Goal: Use online tool/utility: Utilize a website feature to perform a specific function

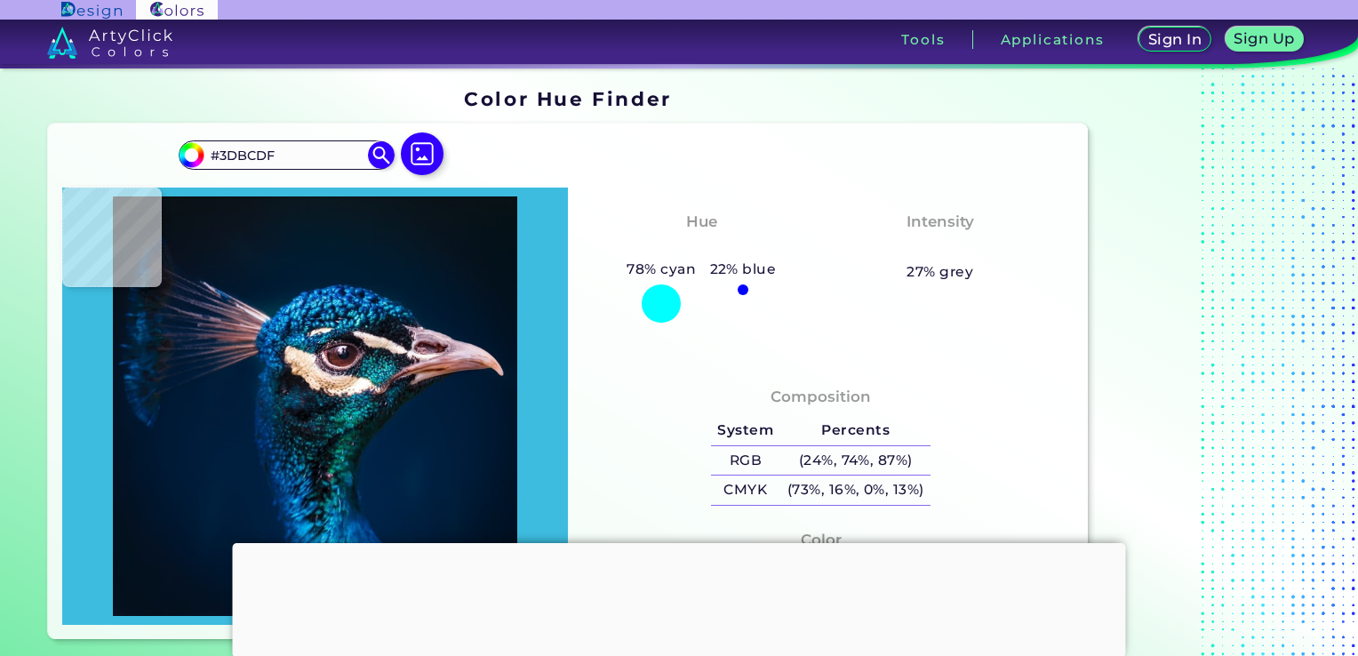
type input "#1982b6"
type input "#1982B6"
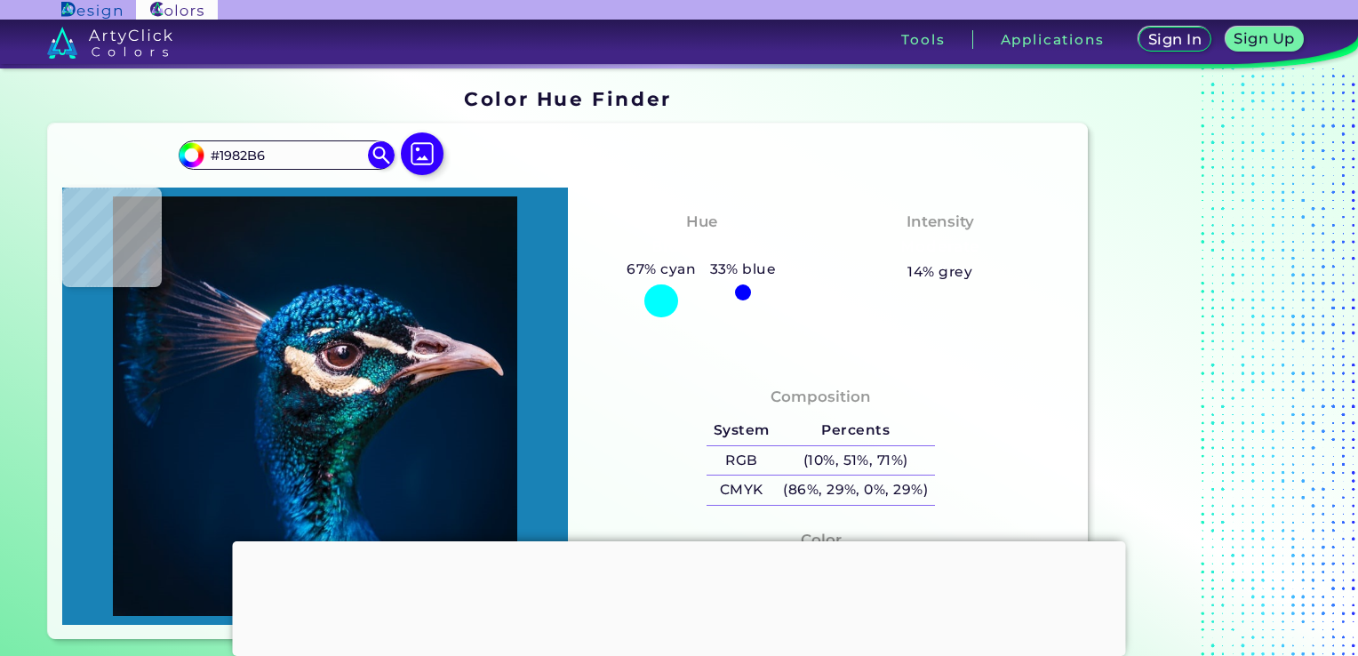
type input "#3dbcdf"
type input "#3DBCDF"
type input "#3cc9ea"
type input "#3CC9EA"
type input "#055689"
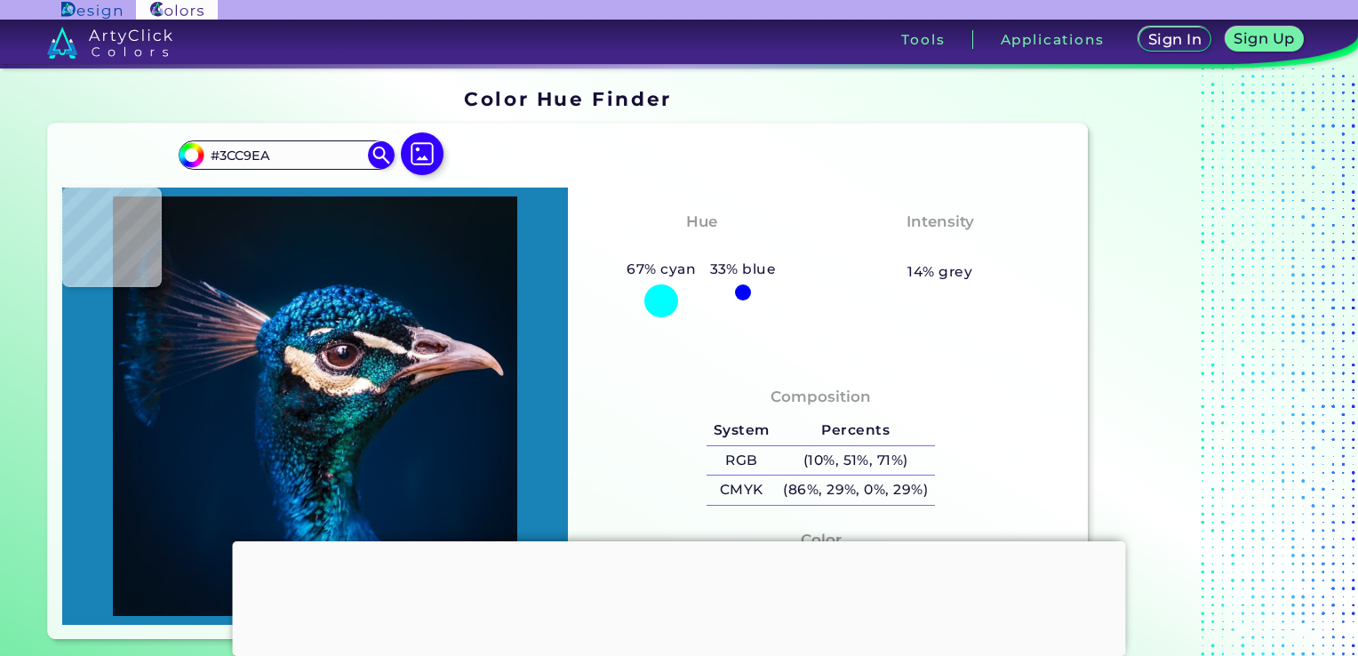
type input "#055689"
type input "#1a9cce"
type input "#1A9CCE"
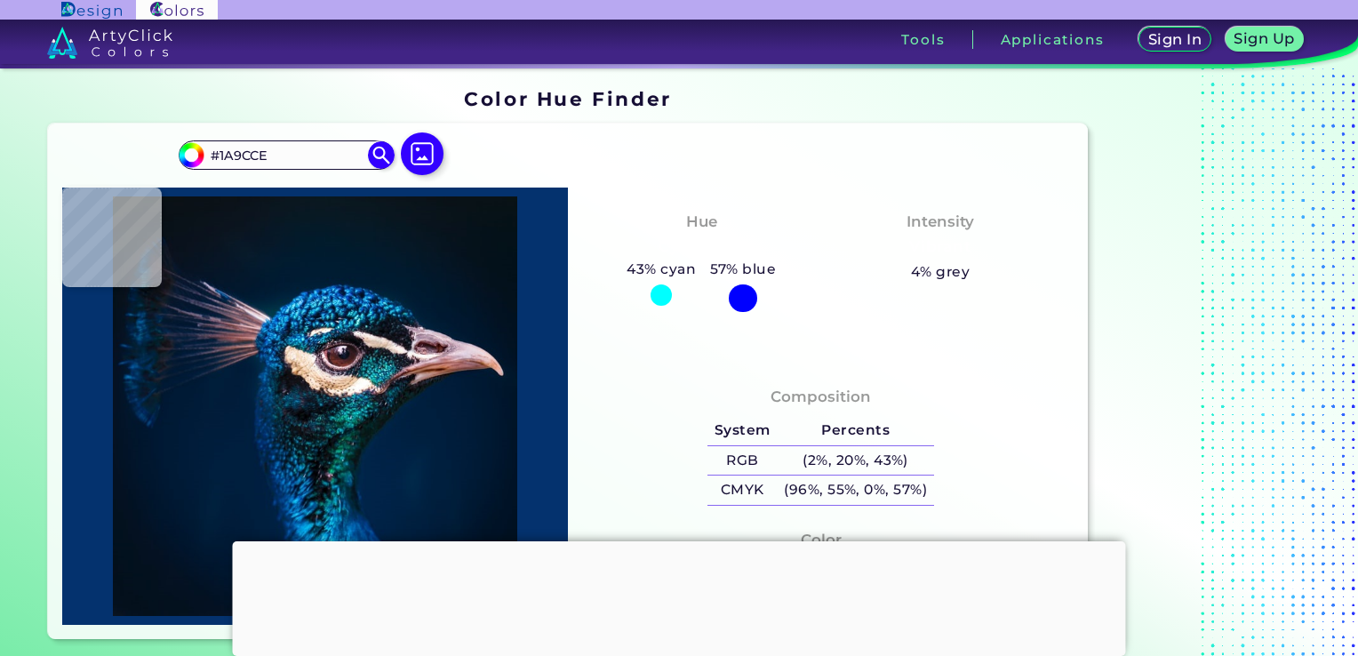
type input "#04326e"
type input "#04326E"
type input "#073a7f"
type input "#073A7F"
type input "#044296"
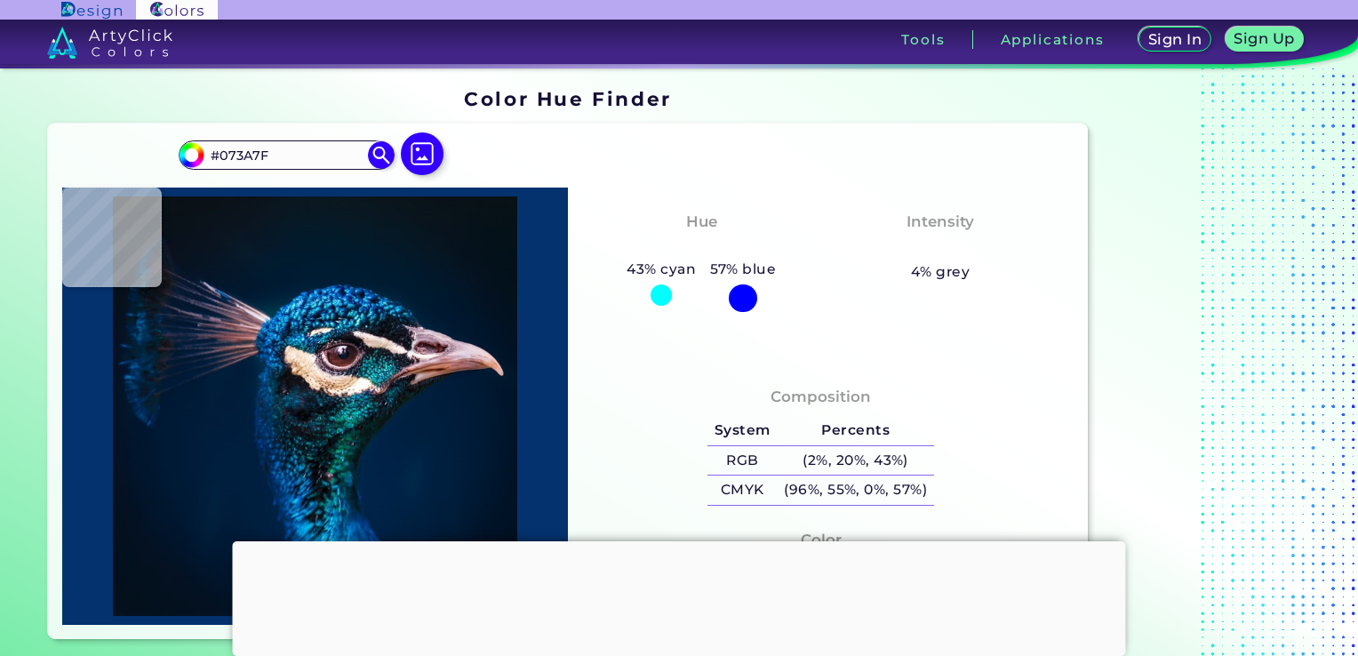
type input "#044296"
type input "#0453b4"
type input "#0453B4"
type input "#105da9"
type input "#105DA9"
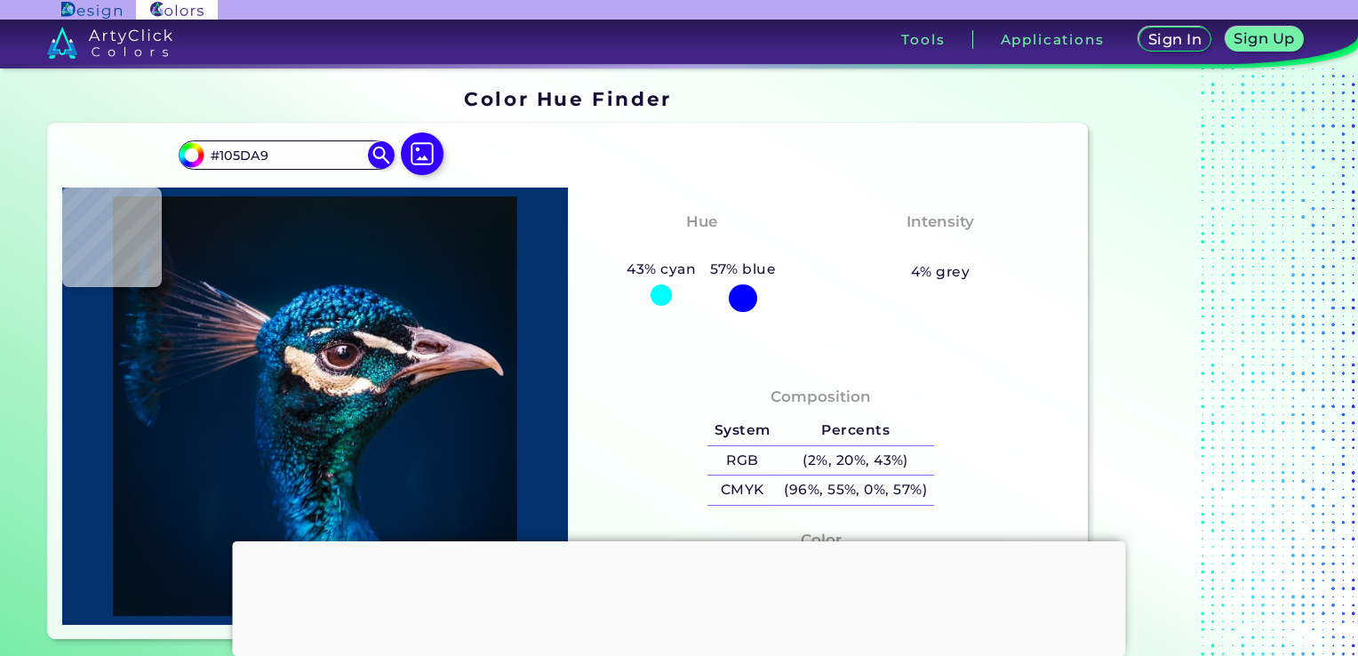
type input "#002643"
type input "#002039"
type input "#001f39"
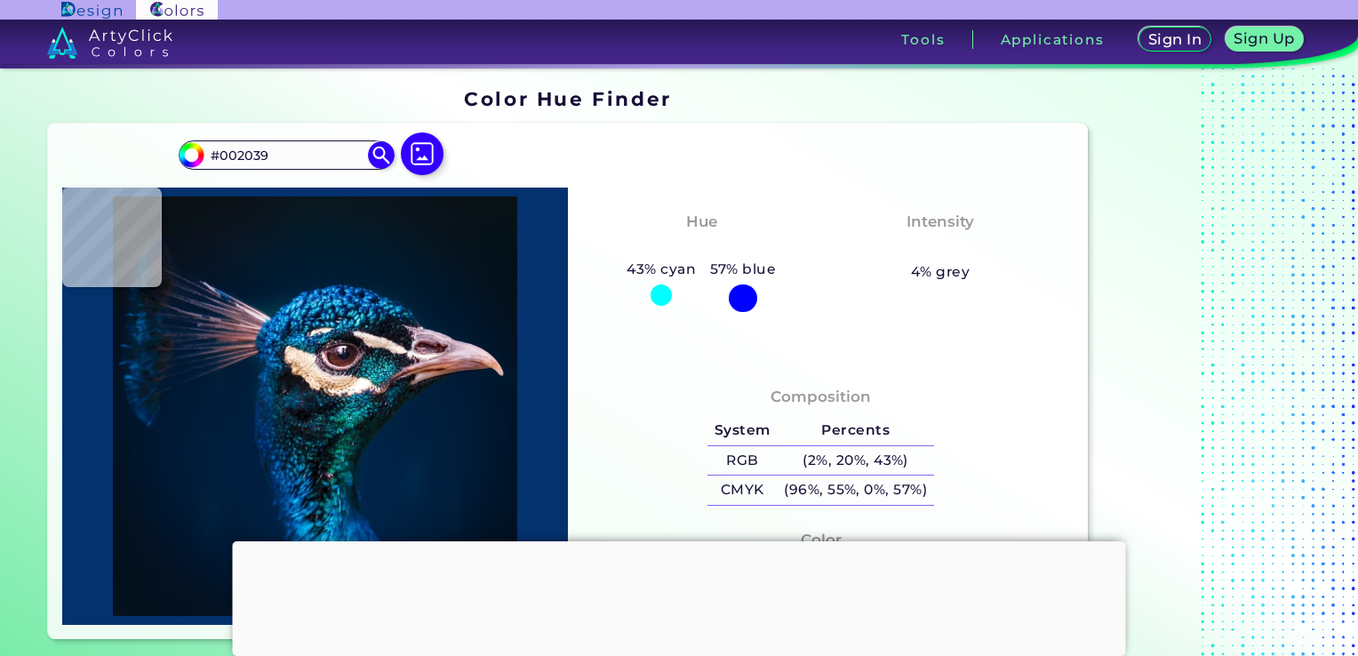
type input "#001F39"
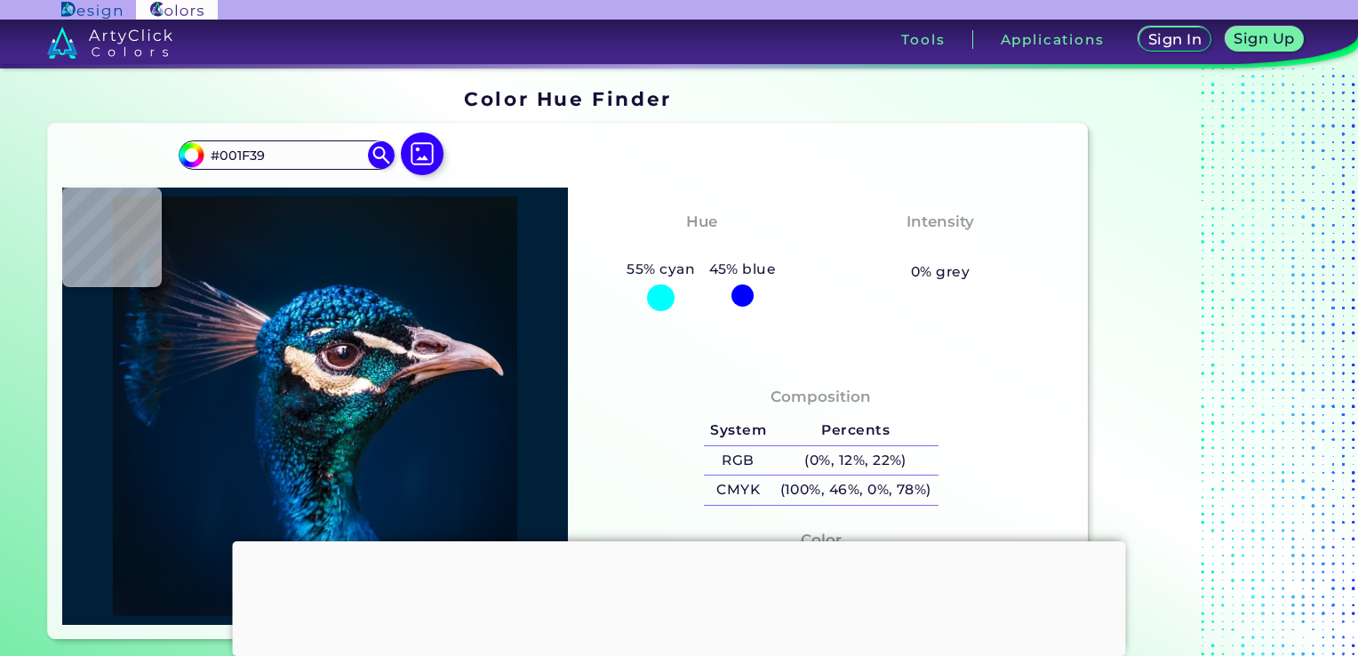
type input "#011f39"
type input "#011F39"
type input "#001e38"
type input "#001E38"
type input "#001f38"
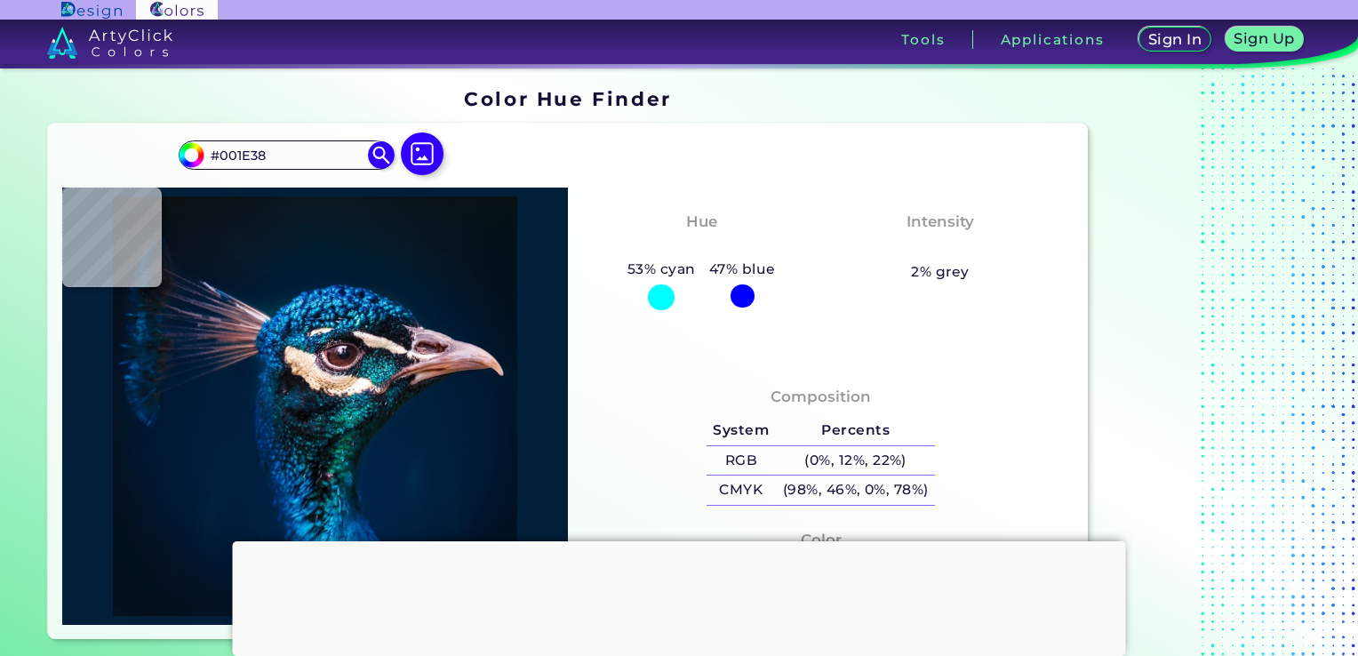
type input "#001F38"
type input "#001f39"
type input "#001F39"
type input "#001e38"
type input "#001E38"
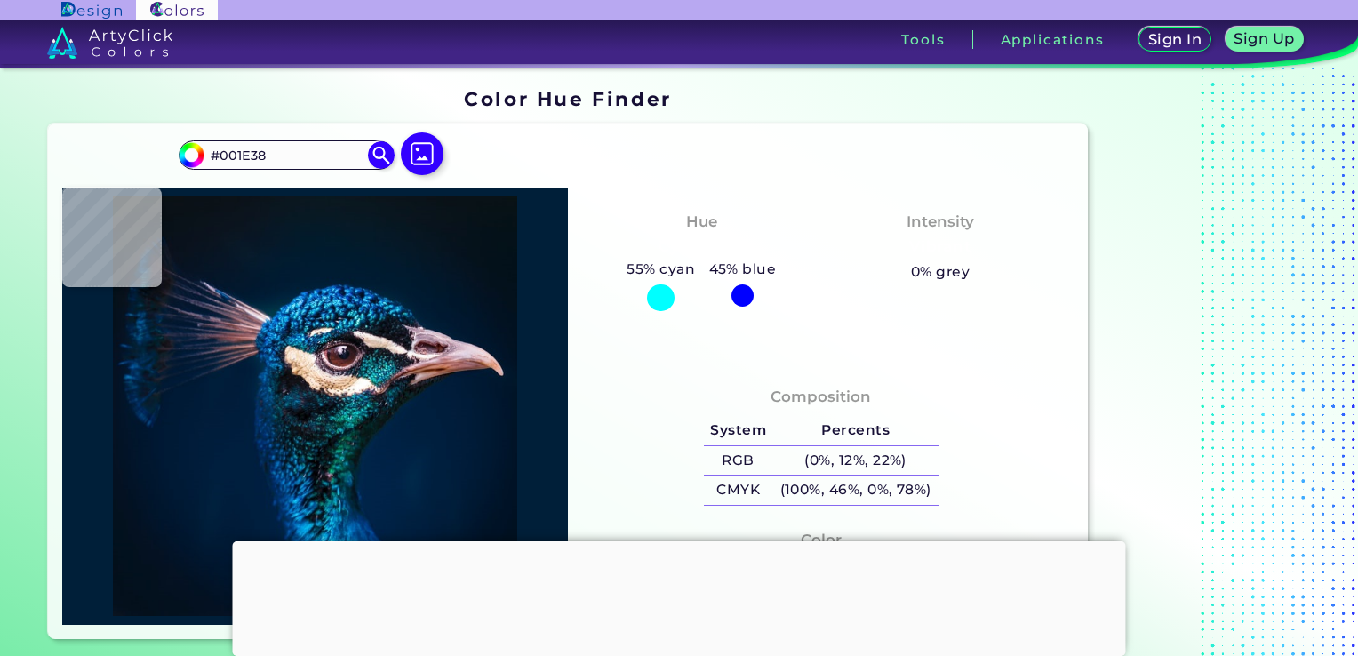
type input "#001e35"
type input "#001E35"
type input "#001f36"
type input "#001F36"
type input "#002036"
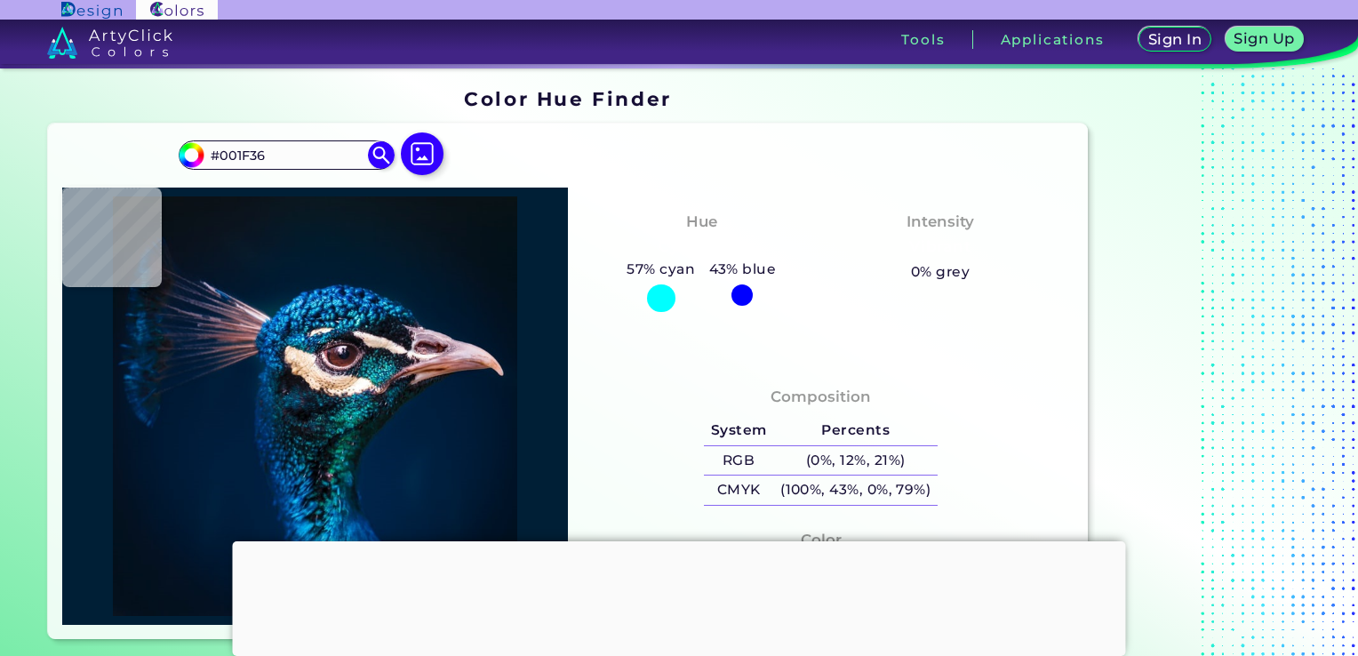
type input "#002036"
type input "#011c34"
type input "#011C34"
type input "#011d38"
type input "#011D38"
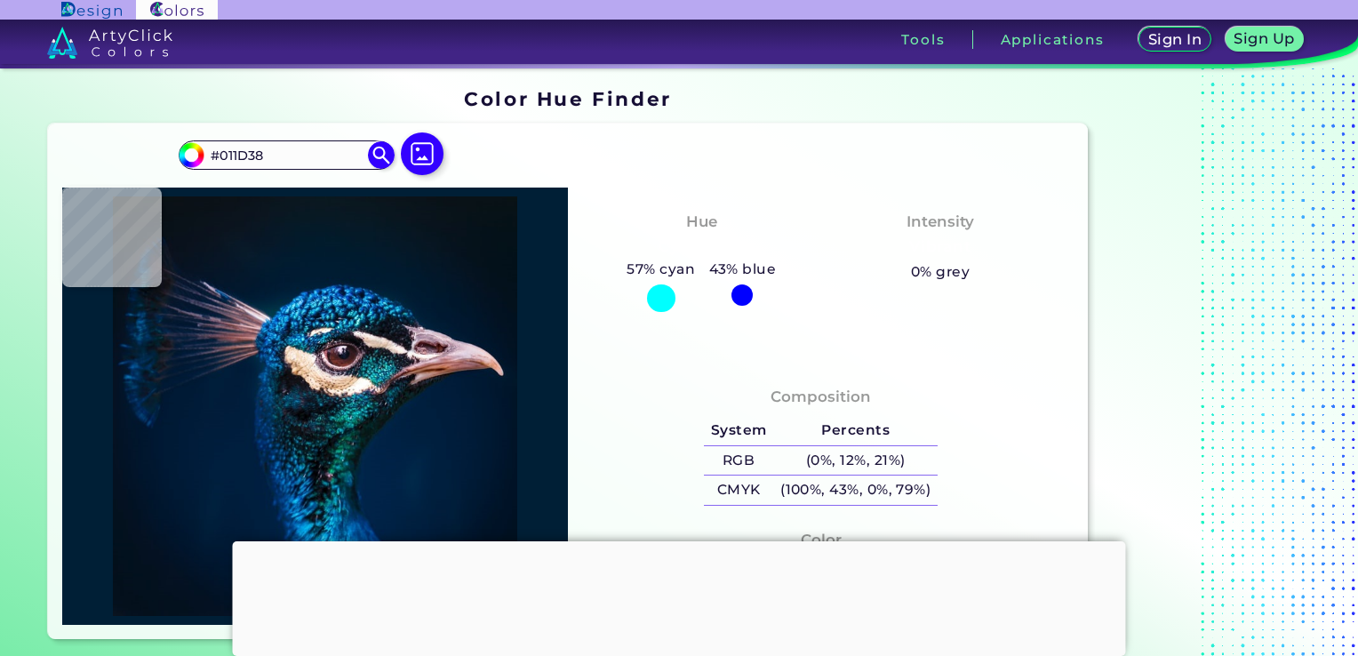
type input "#001d33"
type input "#001D33"
type input "#011c32"
type input "#011C32"
type input "#011a33"
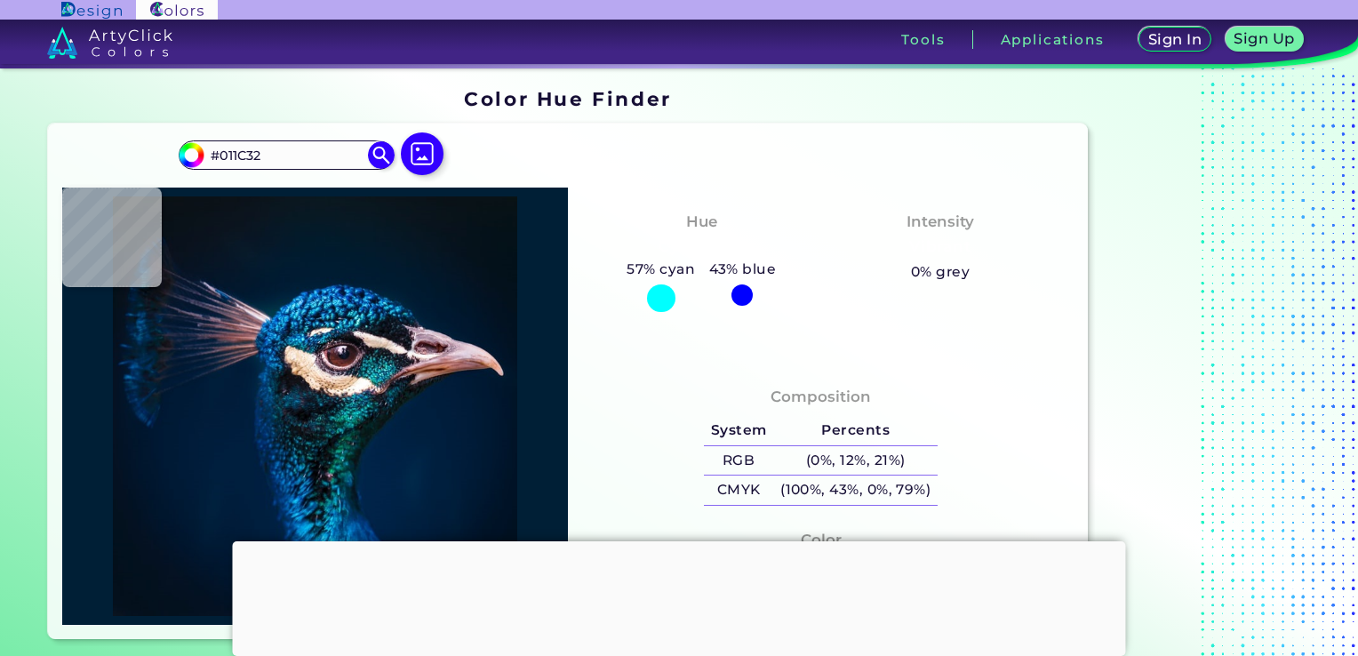
type input "#011A33"
type input "#001b35"
type input "#001B35"
type input "#011a33"
type input "#011A33"
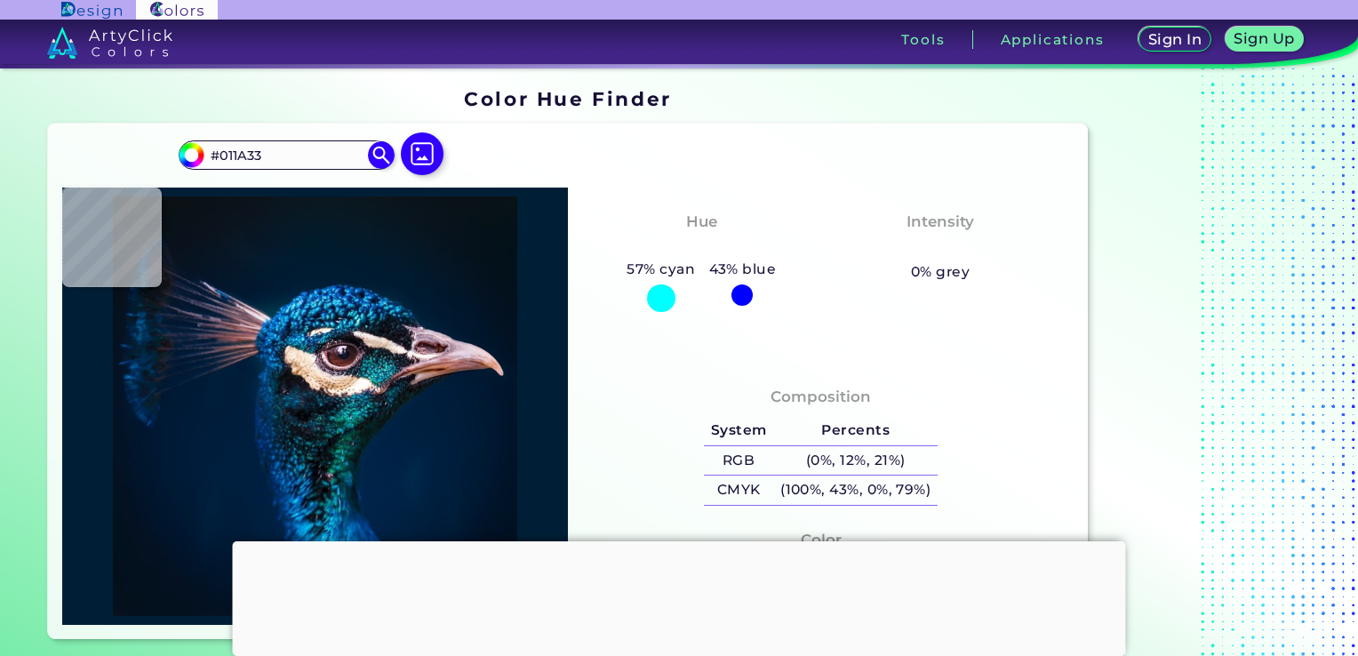
type input "#011b32"
type input "#011B32"
type input "#001b32"
type input "#001B32"
type input "#011b32"
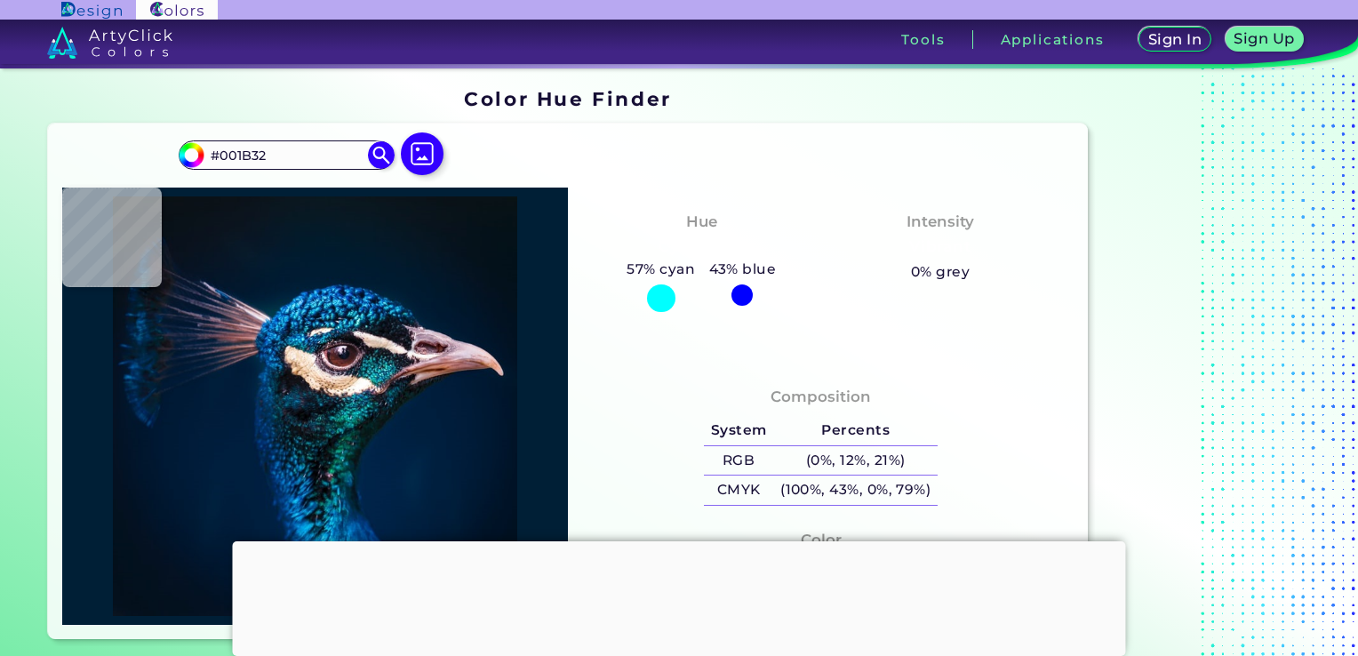
type input "#011B32"
type input "#001b31"
type input "#001B31"
type input "#001b30"
type input "#001B30"
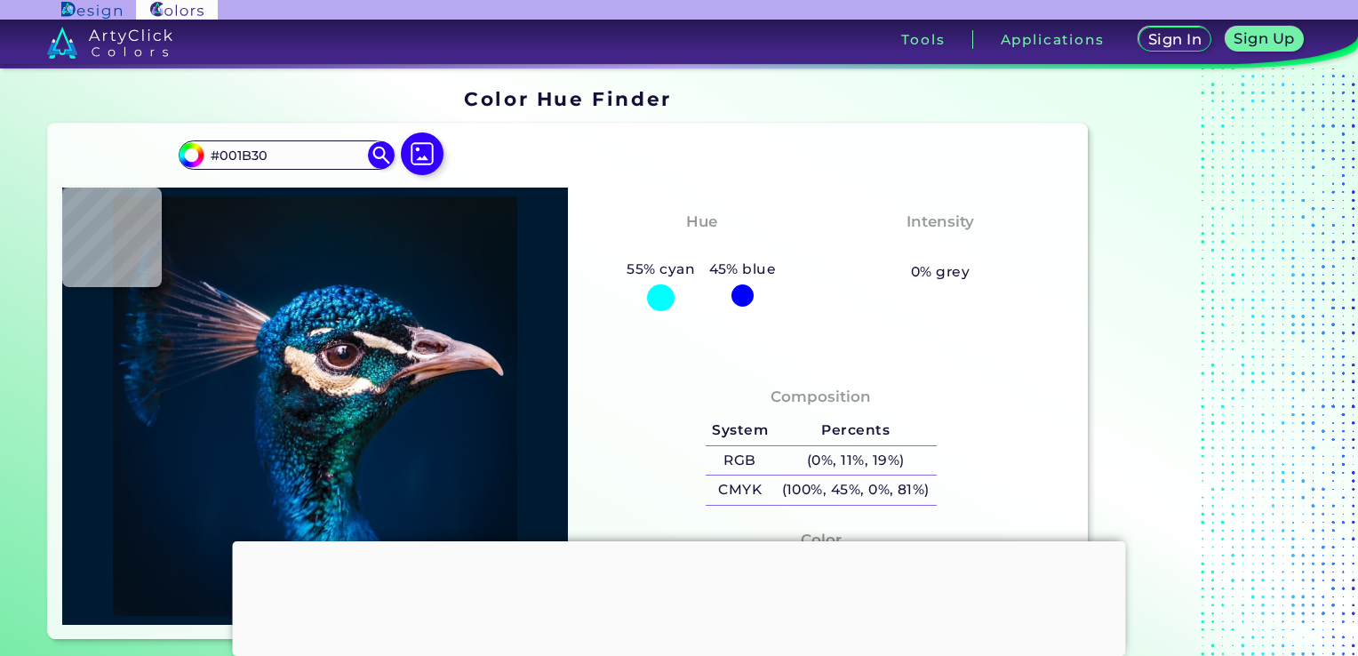
type input "#001a30"
type input "#001A30"
type input "#001b30"
type input "#001B30"
type input "#001b2e"
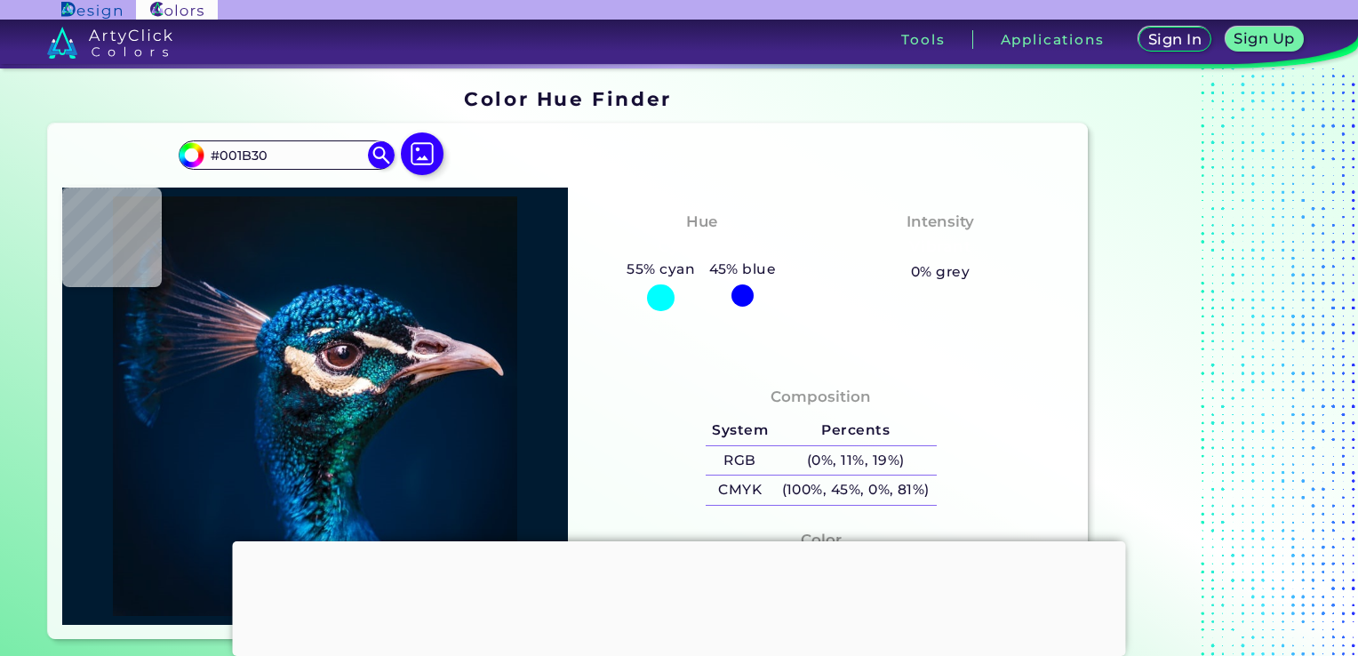
type input "#001B2E"
type input "#001b30"
type input "#001B30"
type input "#011a2e"
type input "#011A2E"
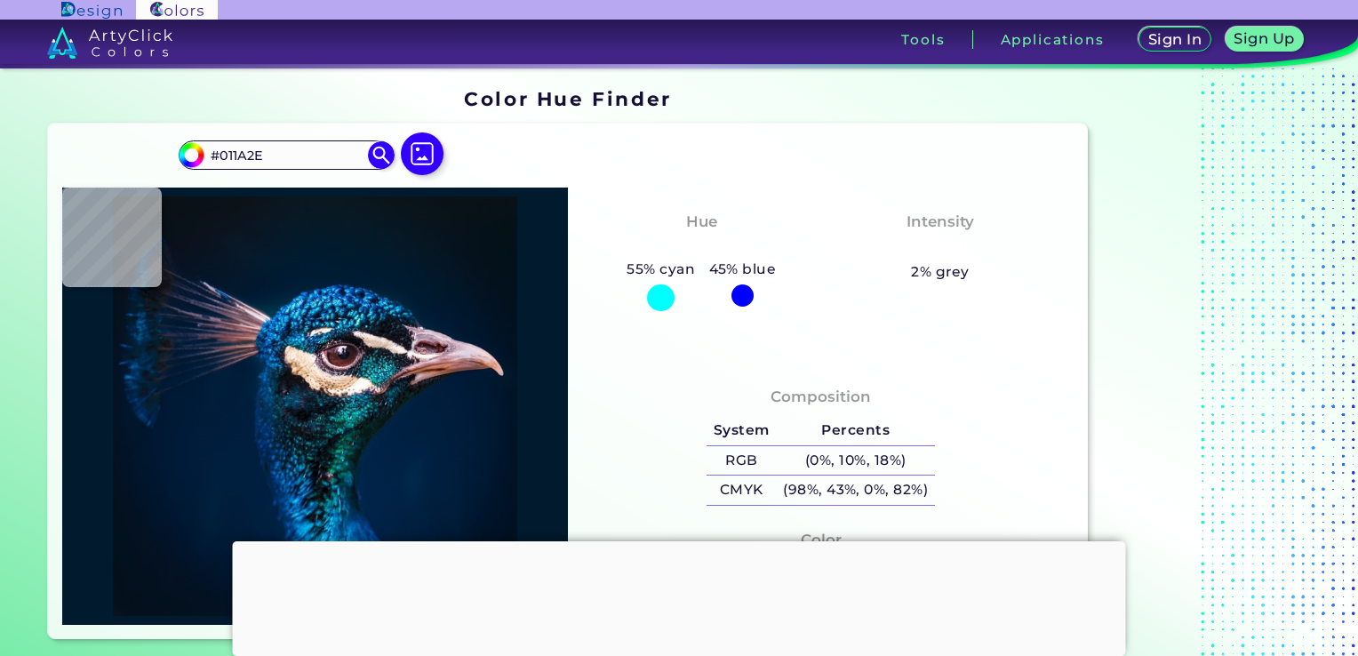
type input "#00192d"
type input "#00192D"
type input "#02182d"
type input "#02182D"
type input "#02192b"
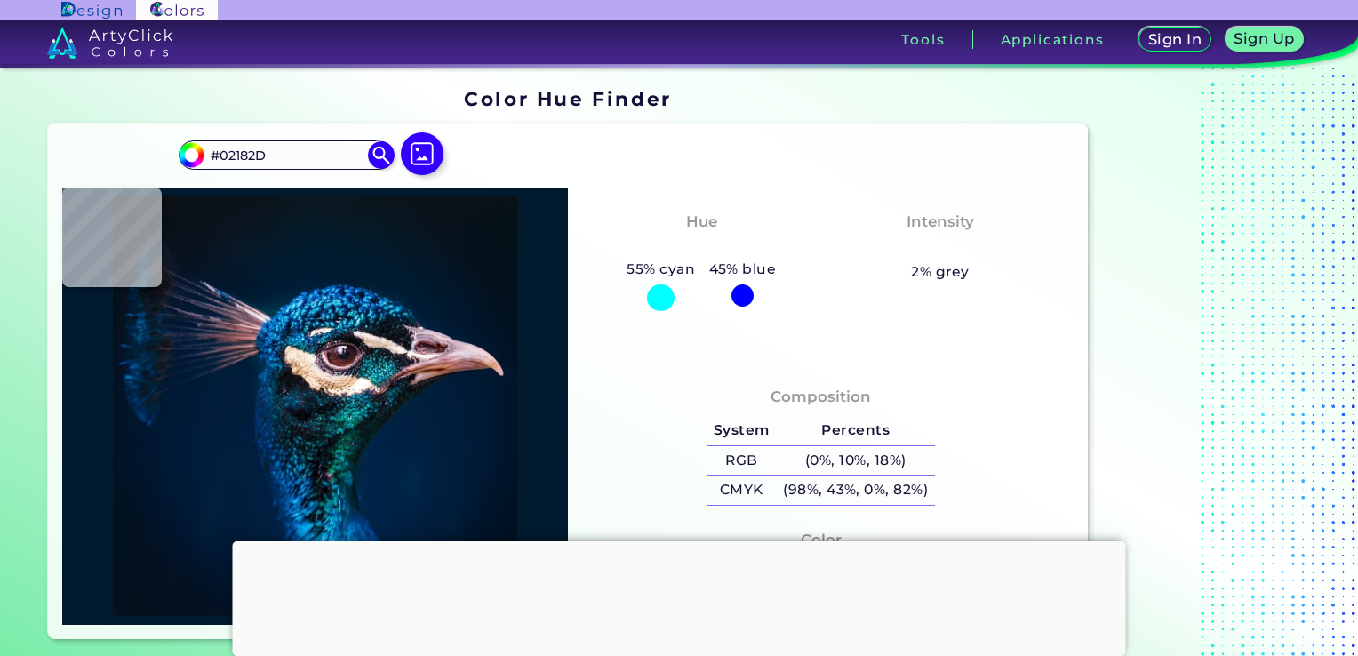
type input "#02192B"
type input "#01182a"
type input "#01182A"
type input "#02172a"
type input "#02172A"
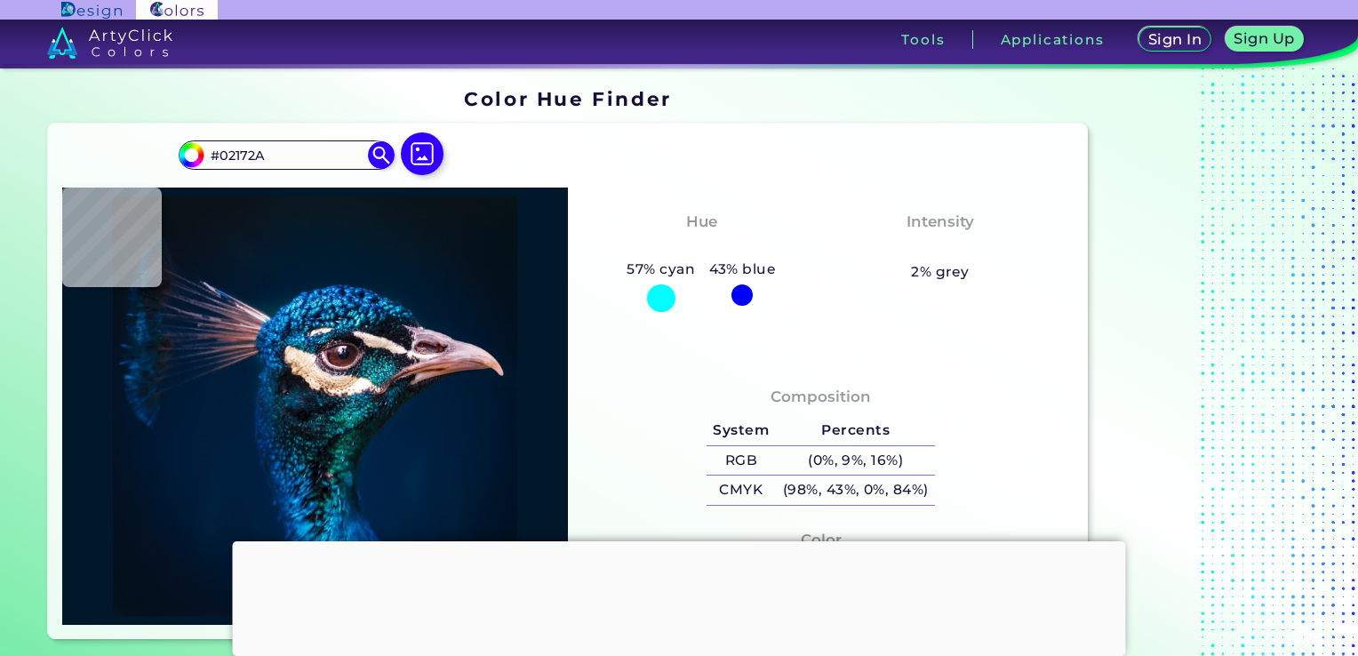
type input "#021729"
type input "#021728"
type input "#011729"
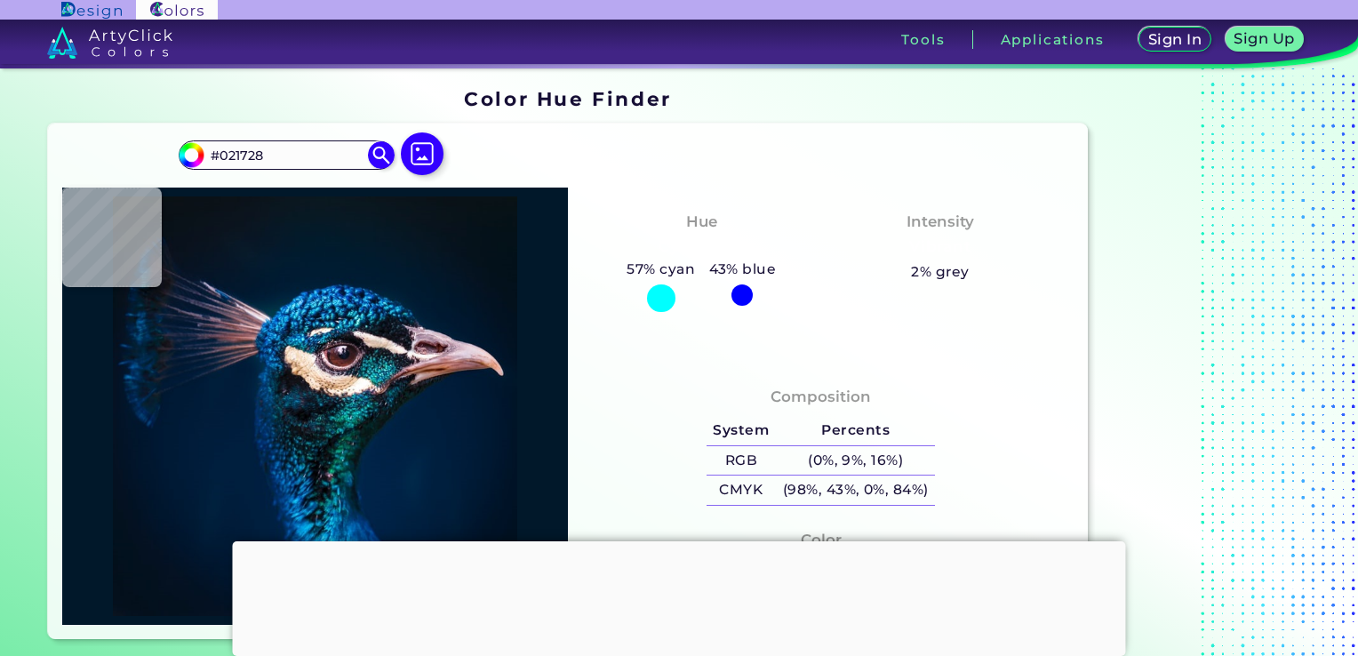
type input "#011729"
type input "#02172a"
type input "#02172A"
type input "#04162a"
type input "#04162A"
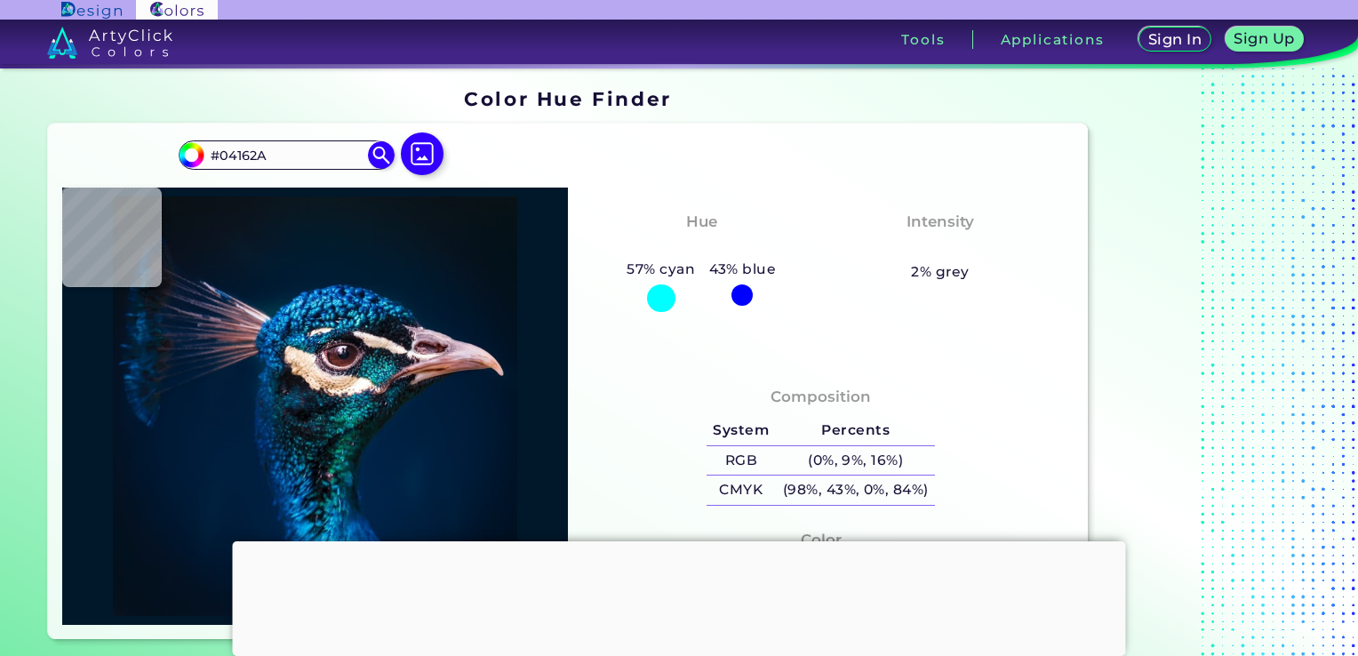
type input "#03162a"
type input "#03162A"
type input "#02172a"
type input "#02172A"
type input "#011629"
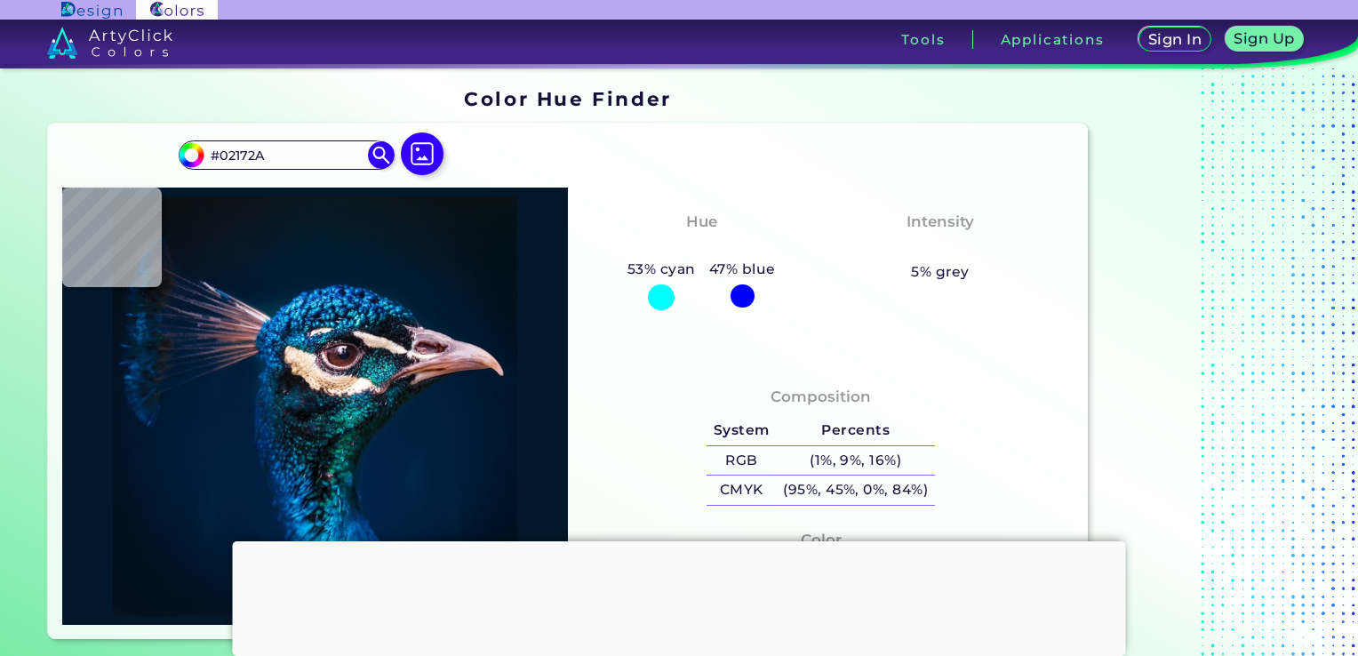
type input "#011629"
type input "#011627"
type input "#021627"
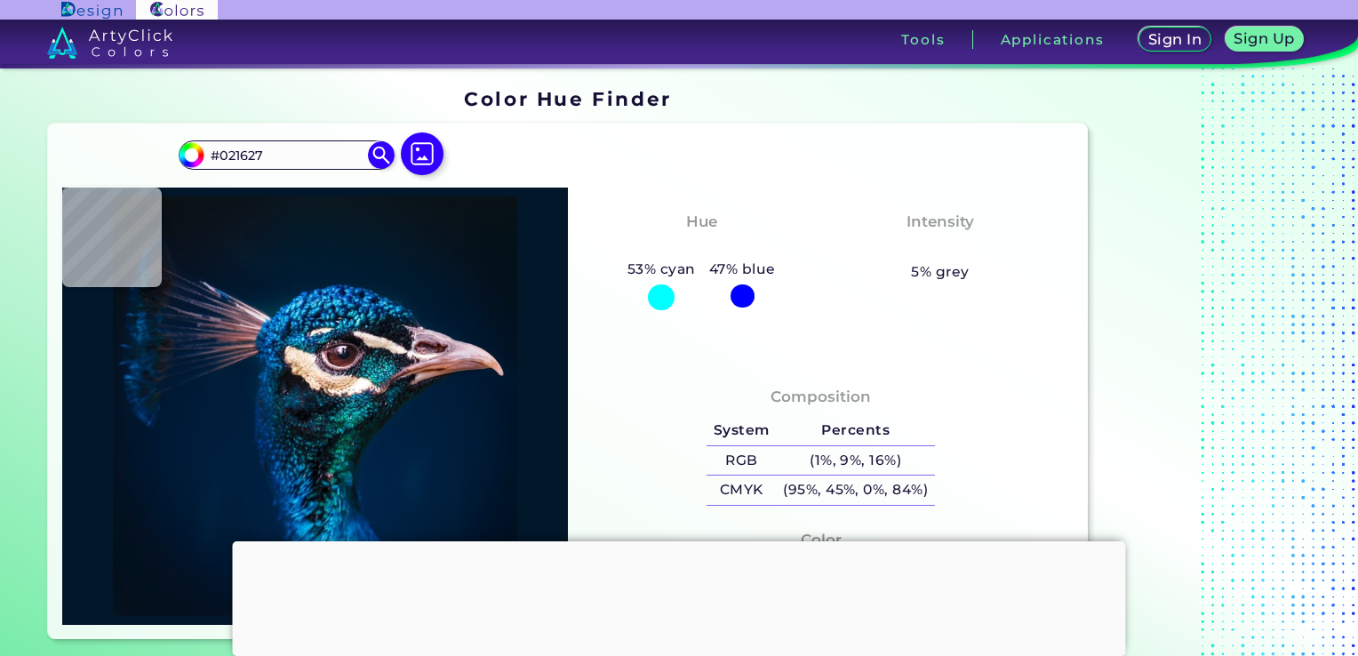
type input "#031627"
type input "#031525"
type input "#051525"
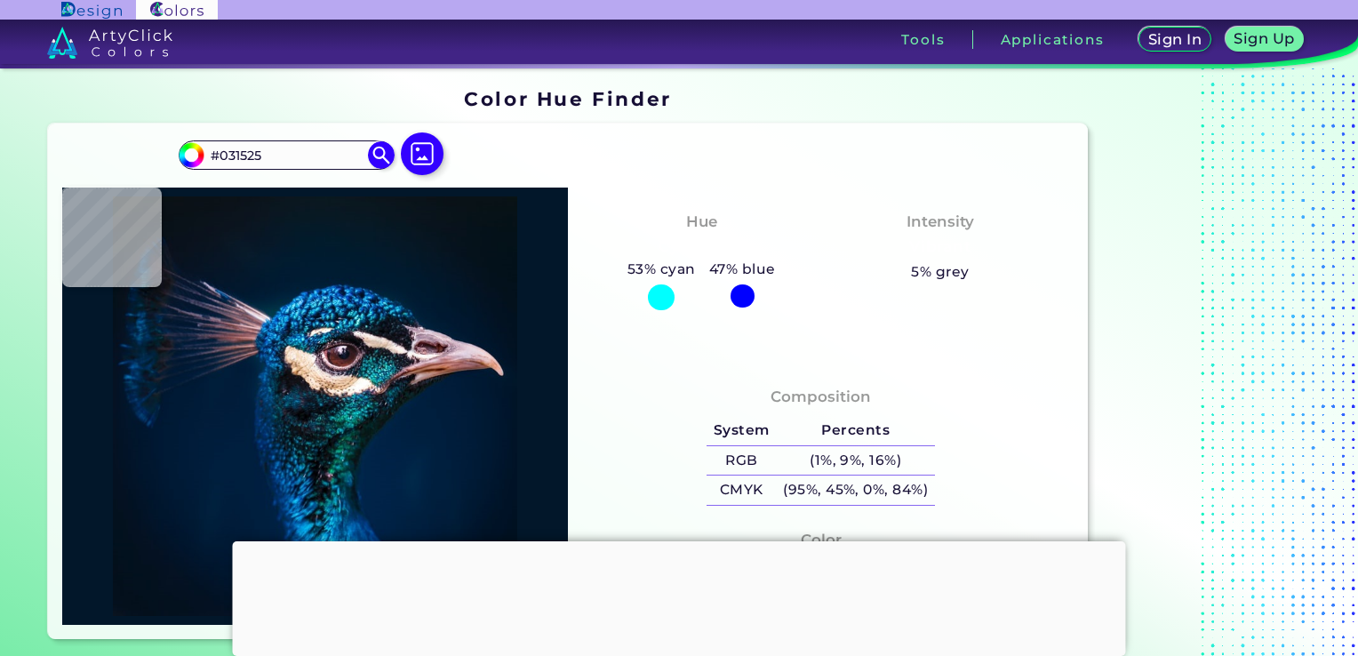
type input "#051525"
type input "#051524"
type input "#051522"
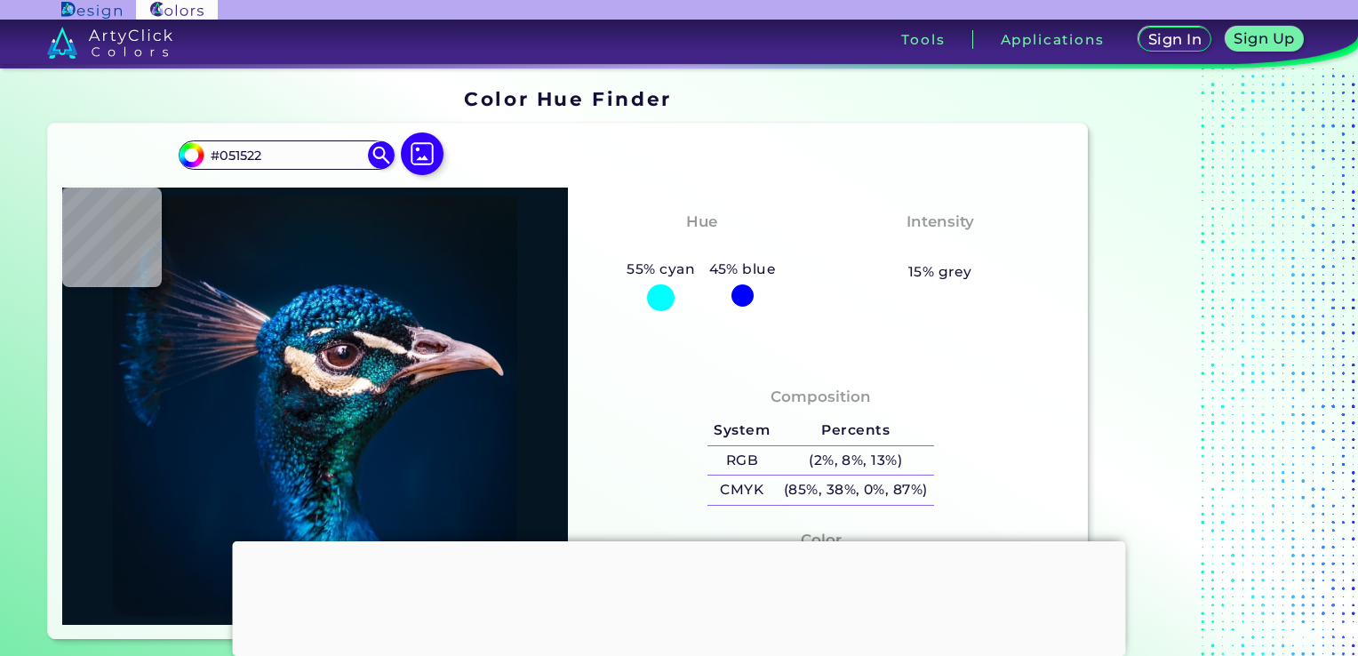
type input "#071520"
type input "#07131d"
type input "#07131D"
type input "#09131c"
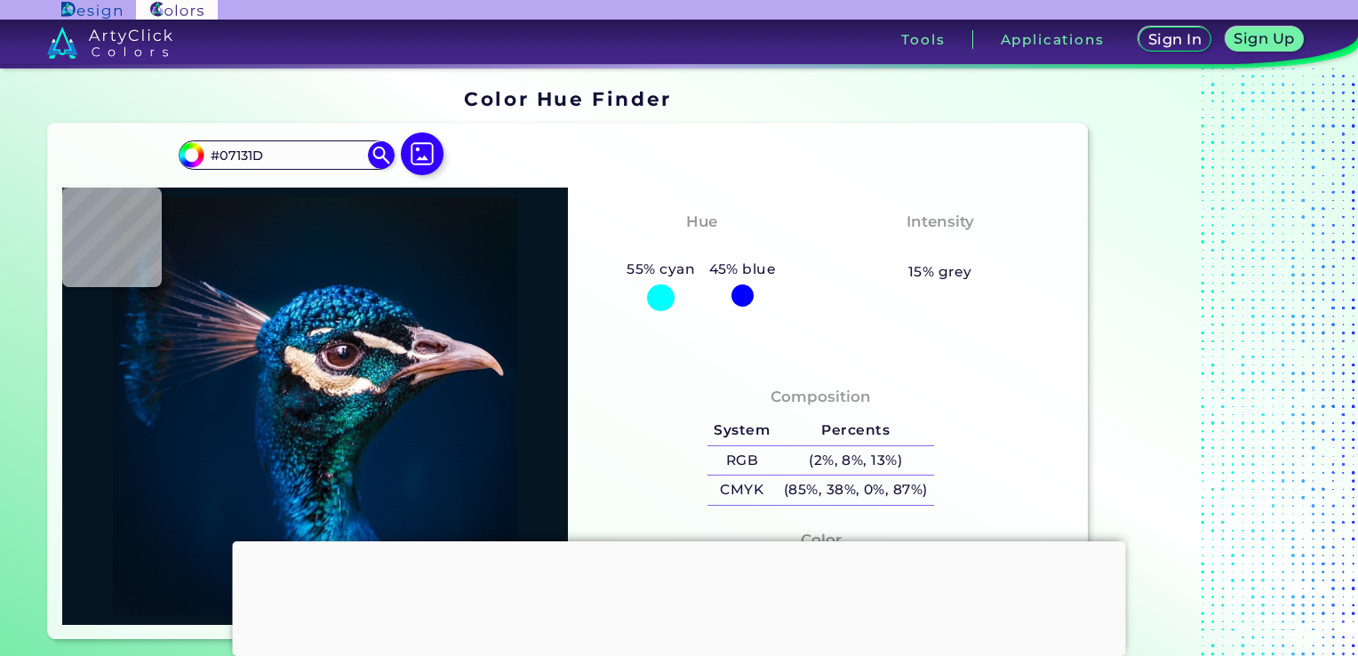
type input "#09131C"
type input "#0a131a"
type input "#0A131A"
type input "#0a1117"
type input "#0A1117"
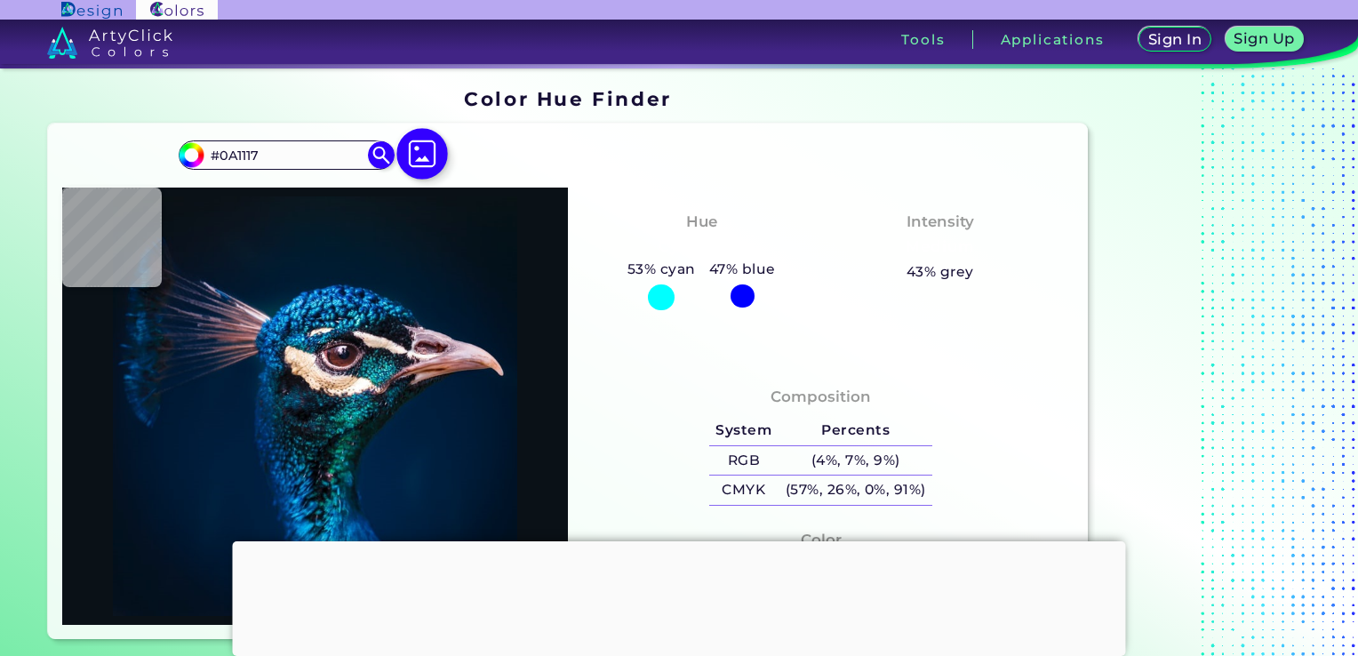
click at [424, 155] on img at bounding box center [423, 154] width 52 height 52
click at [0, 0] on input "file" at bounding box center [0, 0] width 0 height 0
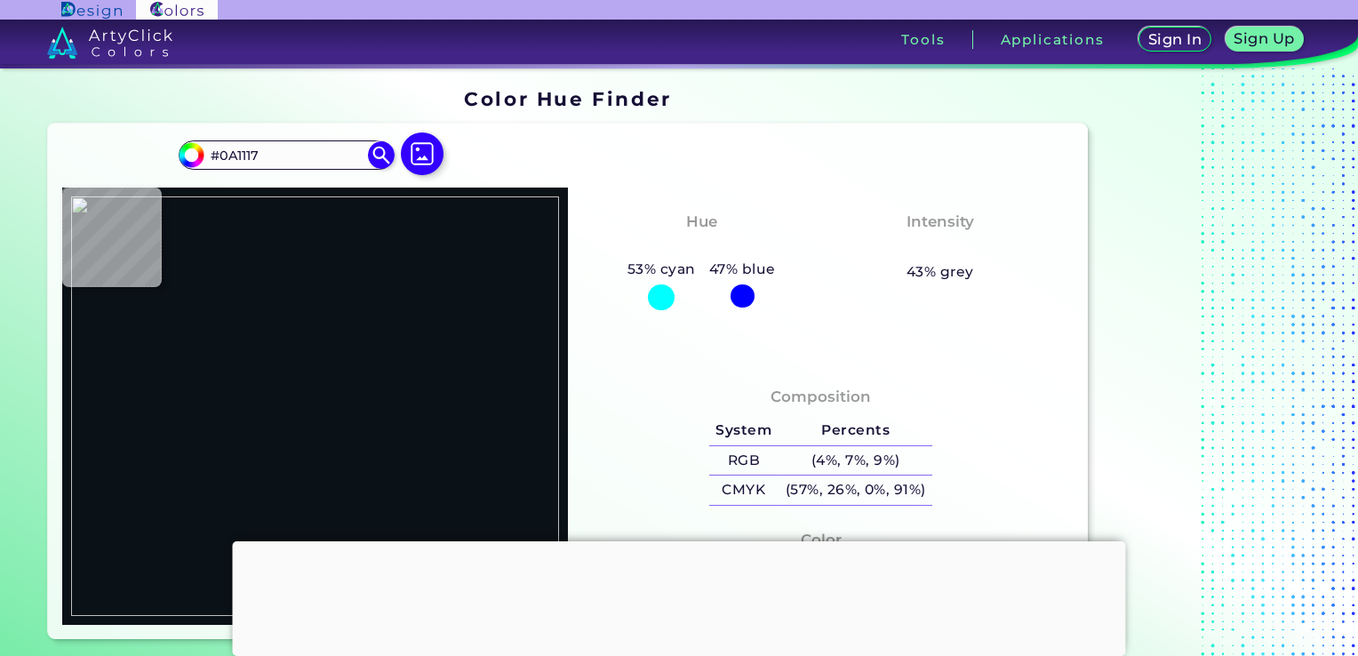
type input "#000000"
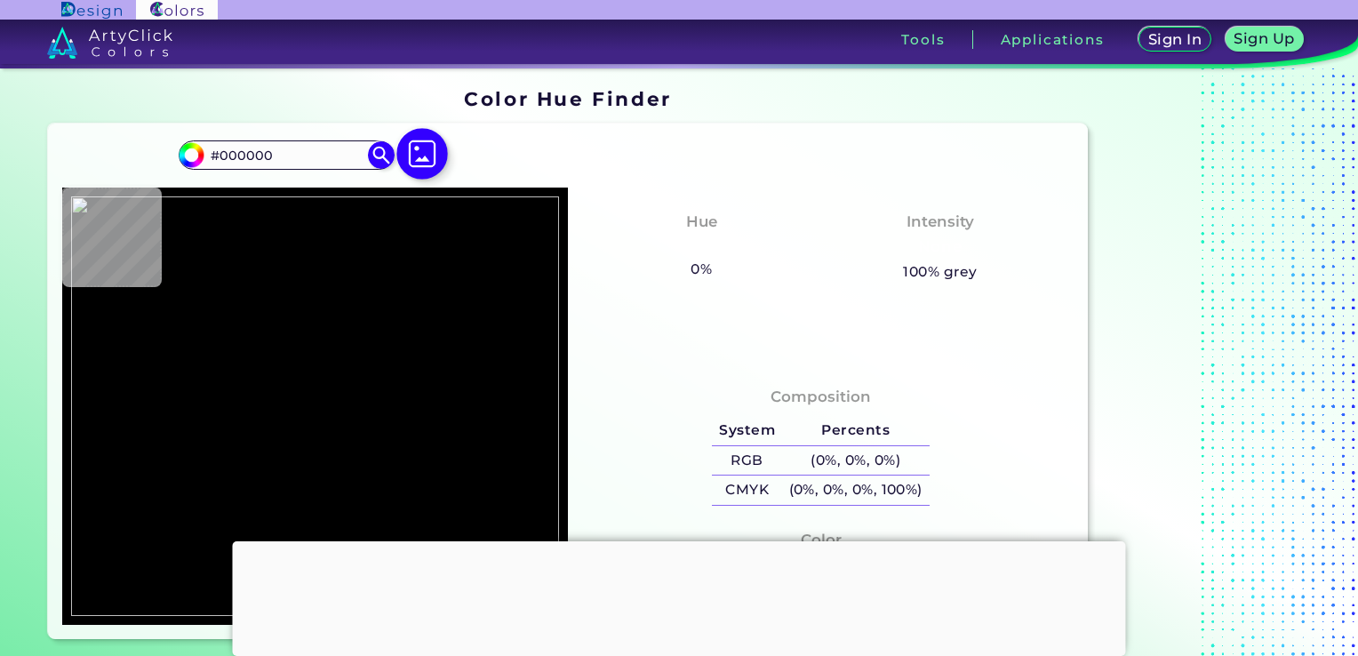
click at [422, 155] on img at bounding box center [423, 154] width 52 height 52
click at [0, 0] on input "file" at bounding box center [0, 0] width 0 height 0
type input "#fdd4e9"
type input "#FDD4E9"
type input "#ffdded"
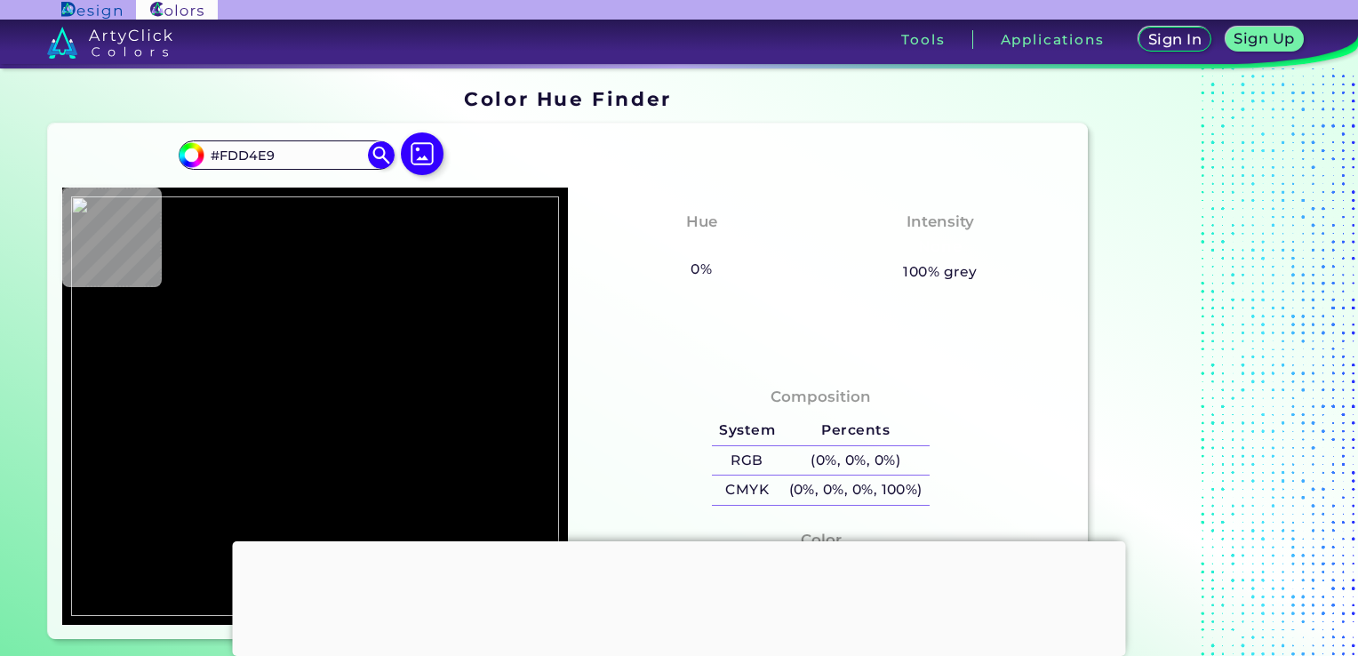
type input "#FFDDED"
type input "#df99b9"
type input "#DF99B9"
type input "#fedcec"
type input "#FEDCEC"
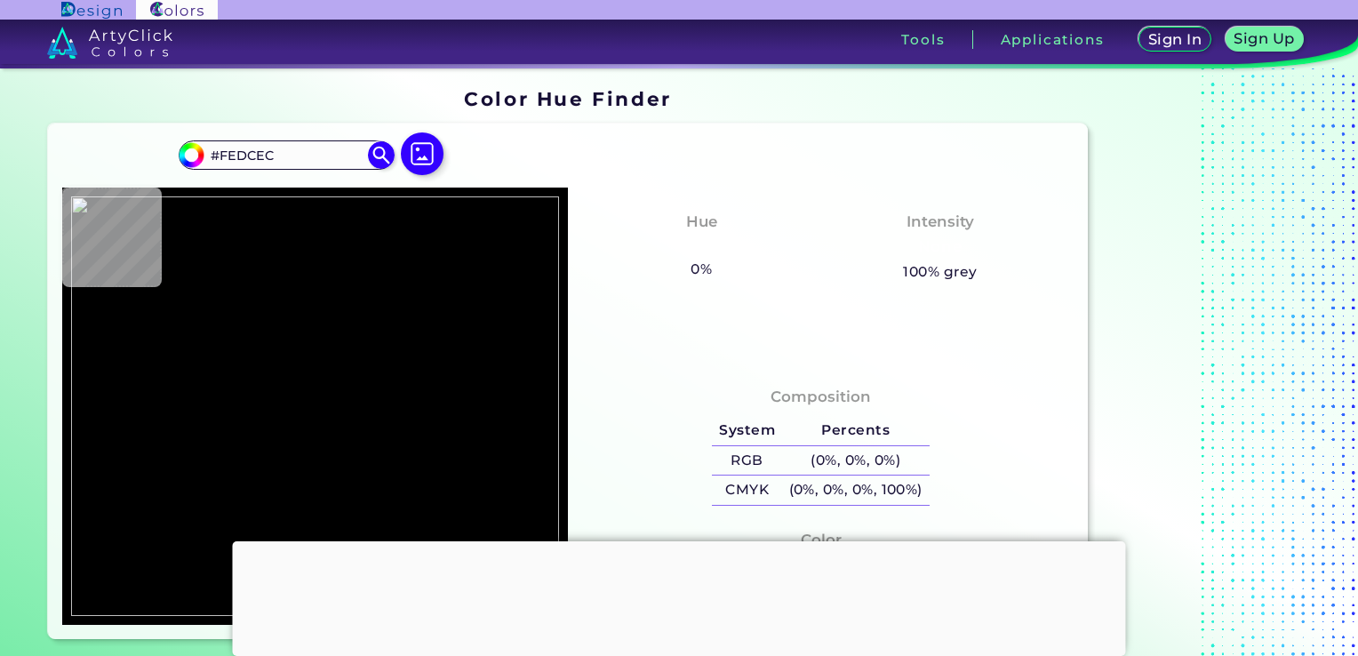
type input "#ffdded"
type input "#FFDDED"
type input "#ffdbf0"
type input "#FFDBF0"
type input "#fdddec"
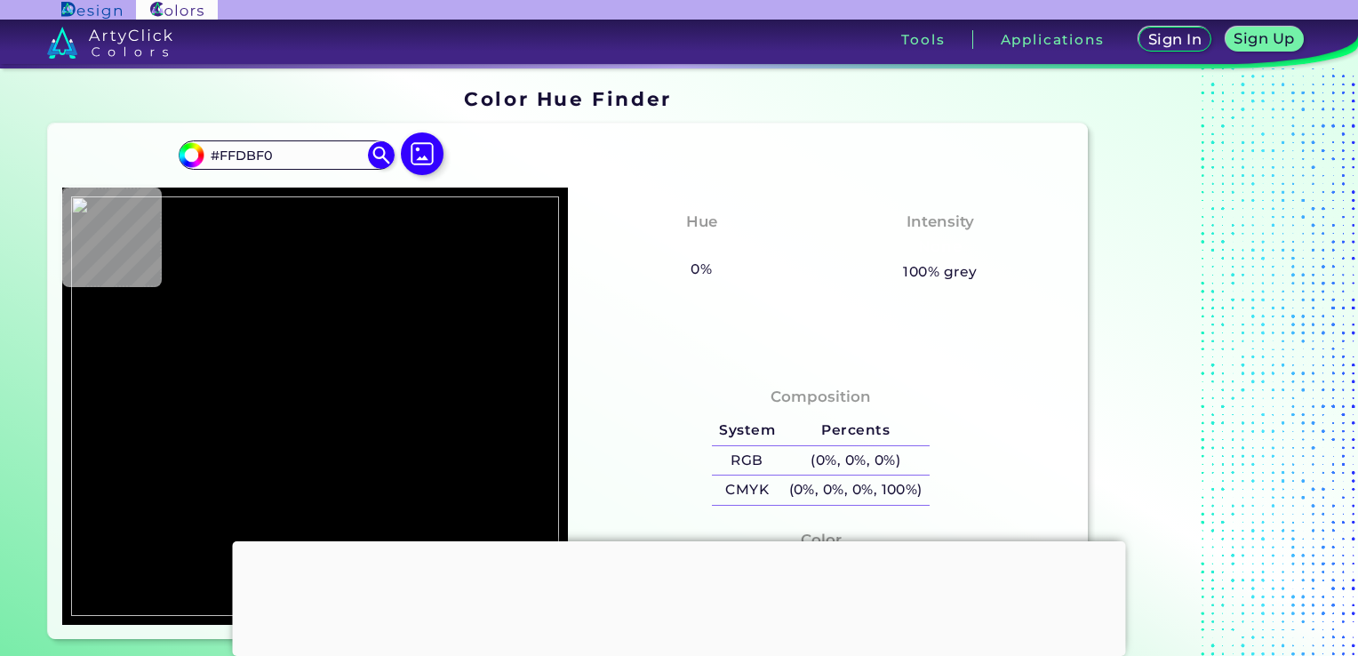
type input "#FDDDEC"
type input "#fda1c8"
type input "#FDA1C8"
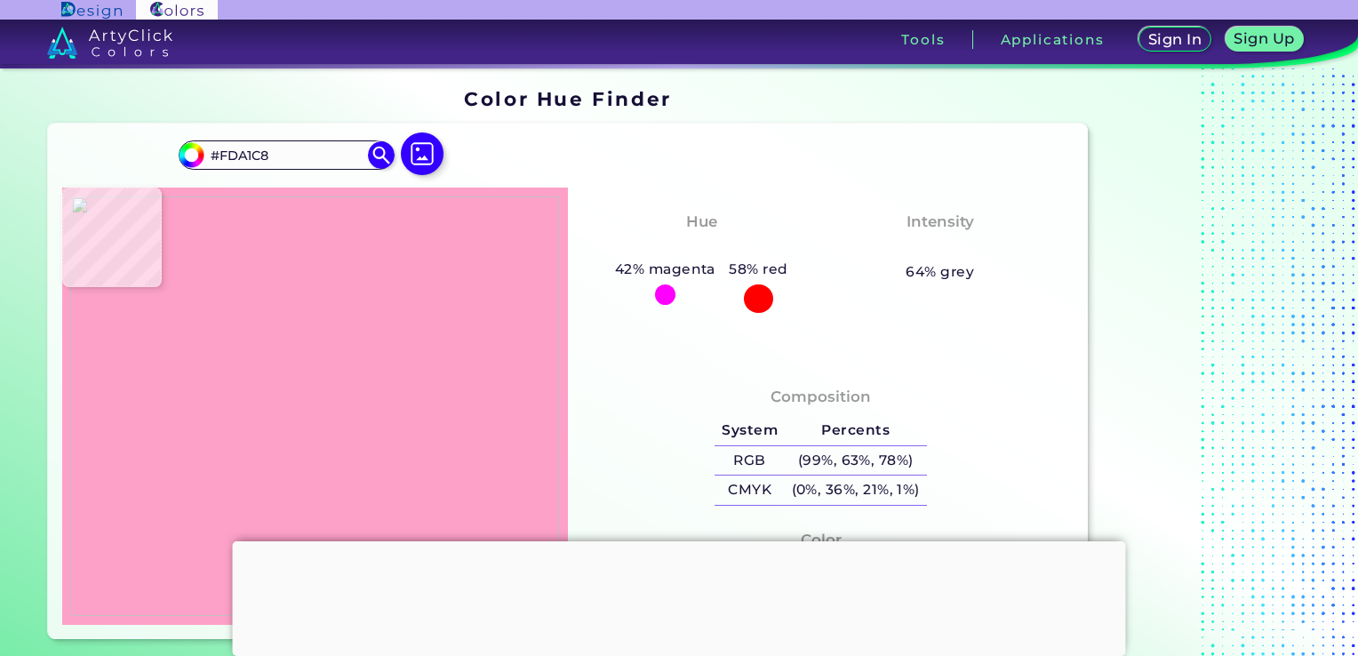
type input "#f8a8c8"
type input "#F8A8C8"
type input "#f499c2"
type input "#F499C2"
type input "#fba6cc"
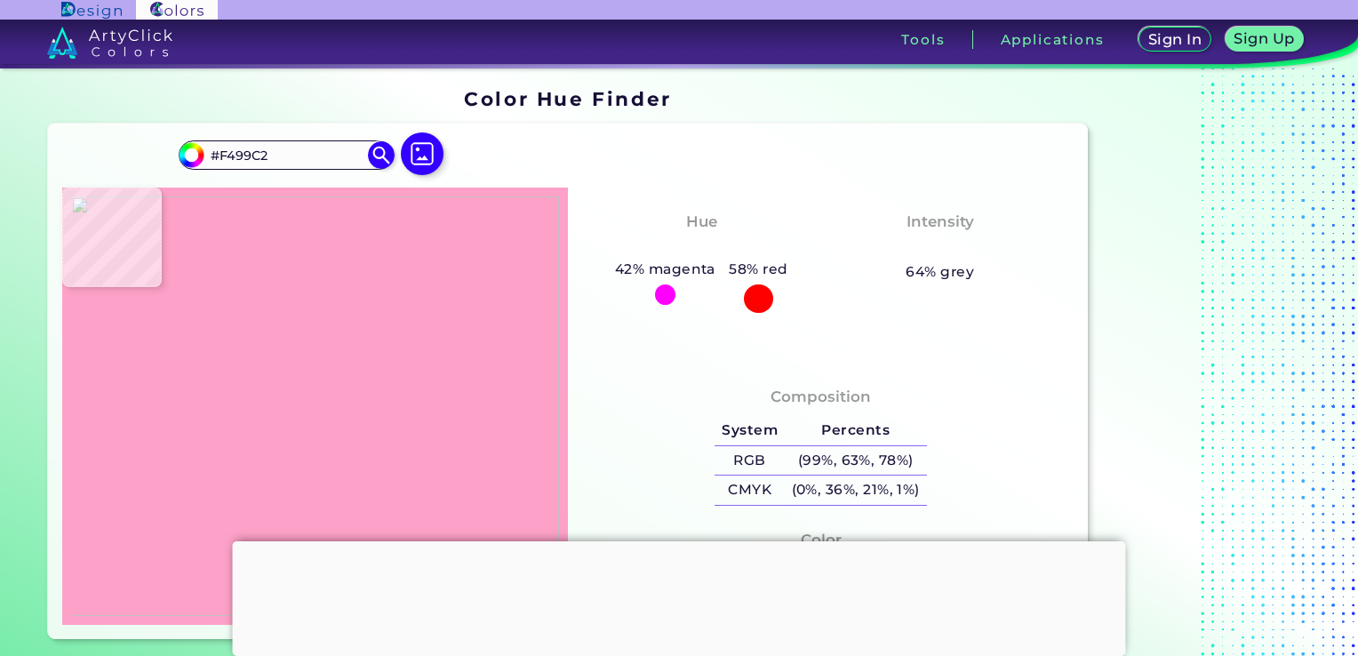
type input "#FBA6CC"
type input "#f9a7cd"
type input "#F9A7CD"
type input "#f9a4cb"
type input "#F9A4CB"
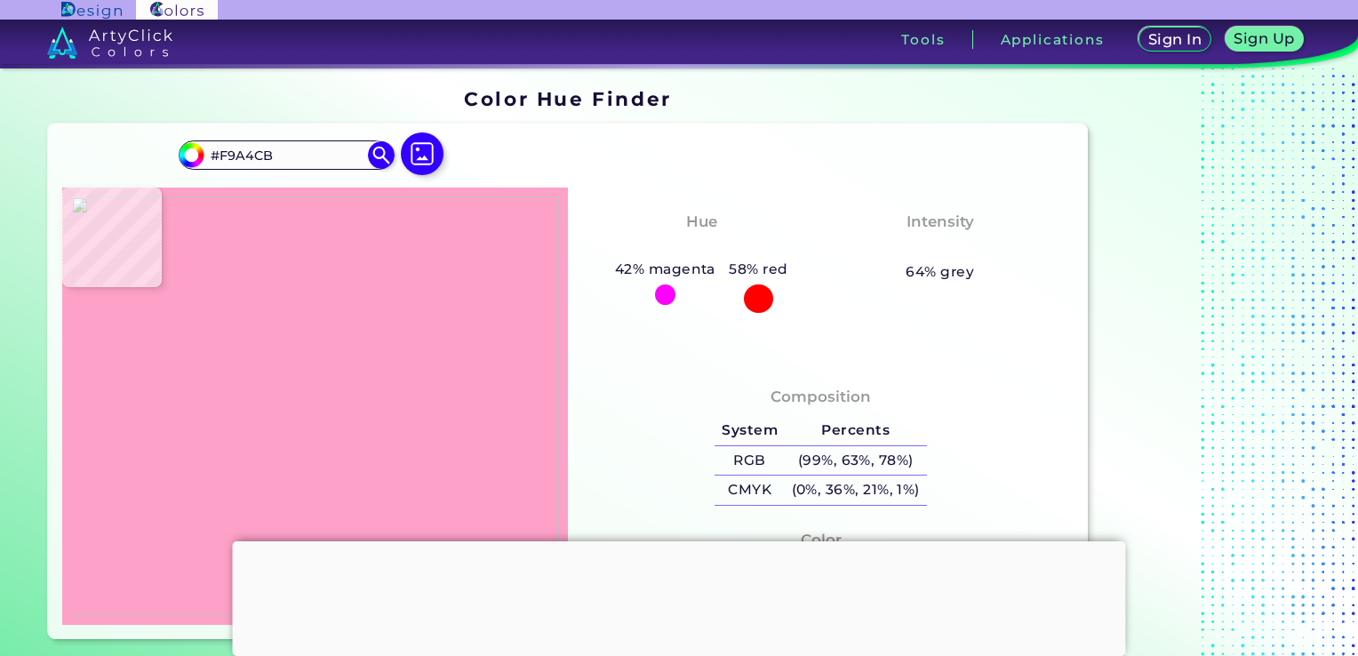
type input "#fda1ca"
type input "#FDA1CA"
type input "#fca2cb"
type input "#FCA2CB"
type input "#f9a7cd"
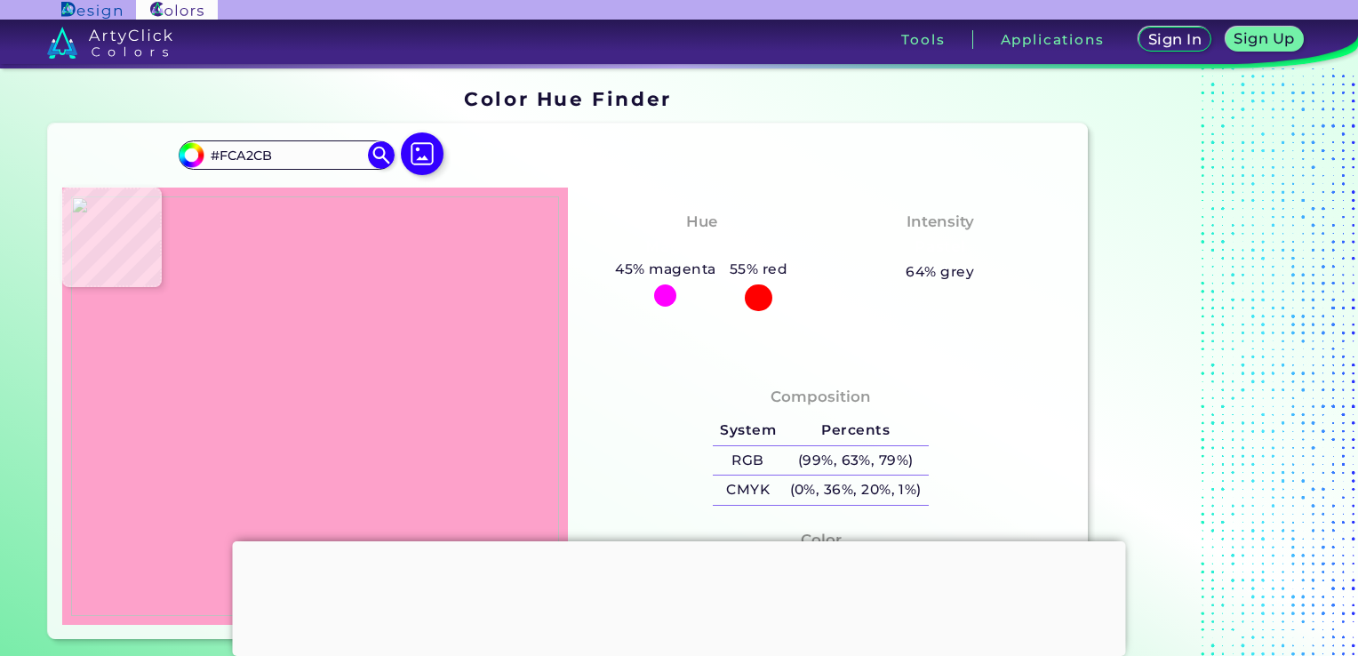
type input "#F9A7CD"
type input "#fba6cc"
type input "#FBA6CC"
type input "#ea89b2"
type input "#EA89B2"
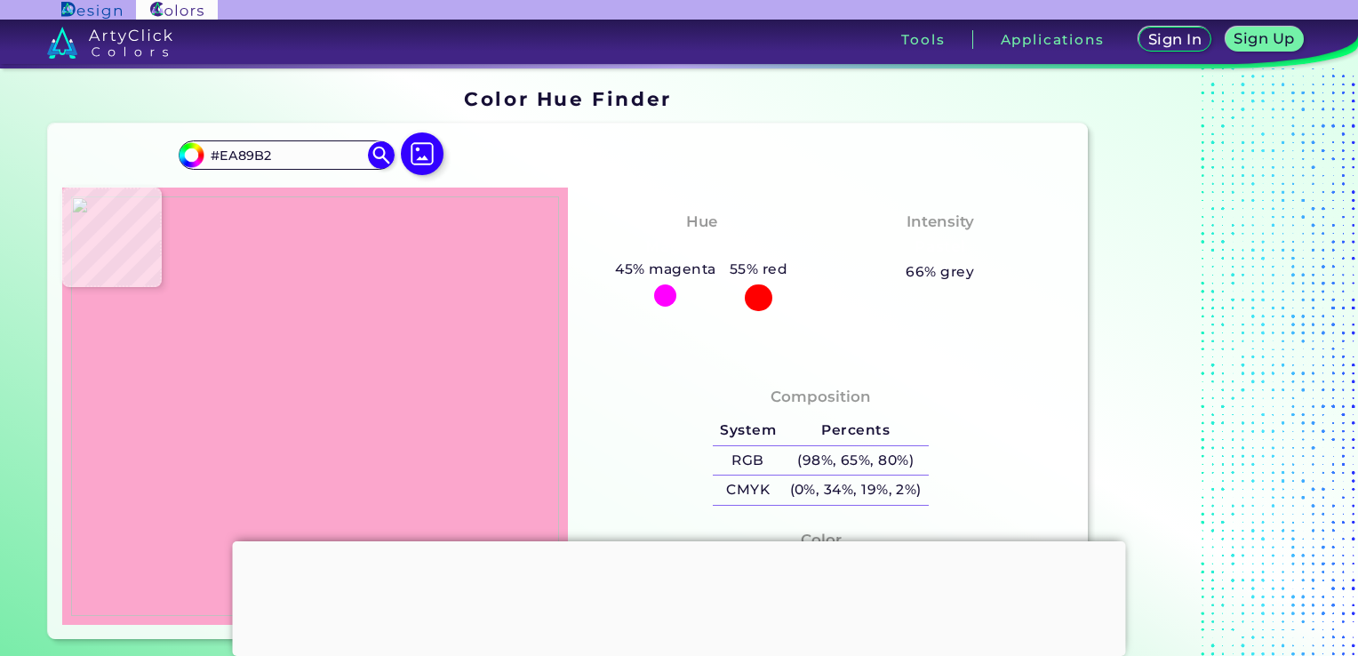
type input "#fca2c8"
type input "#FCA2C8"
type input "#fea0c9"
type input "#FEA0C9"
type input "#fed9ee"
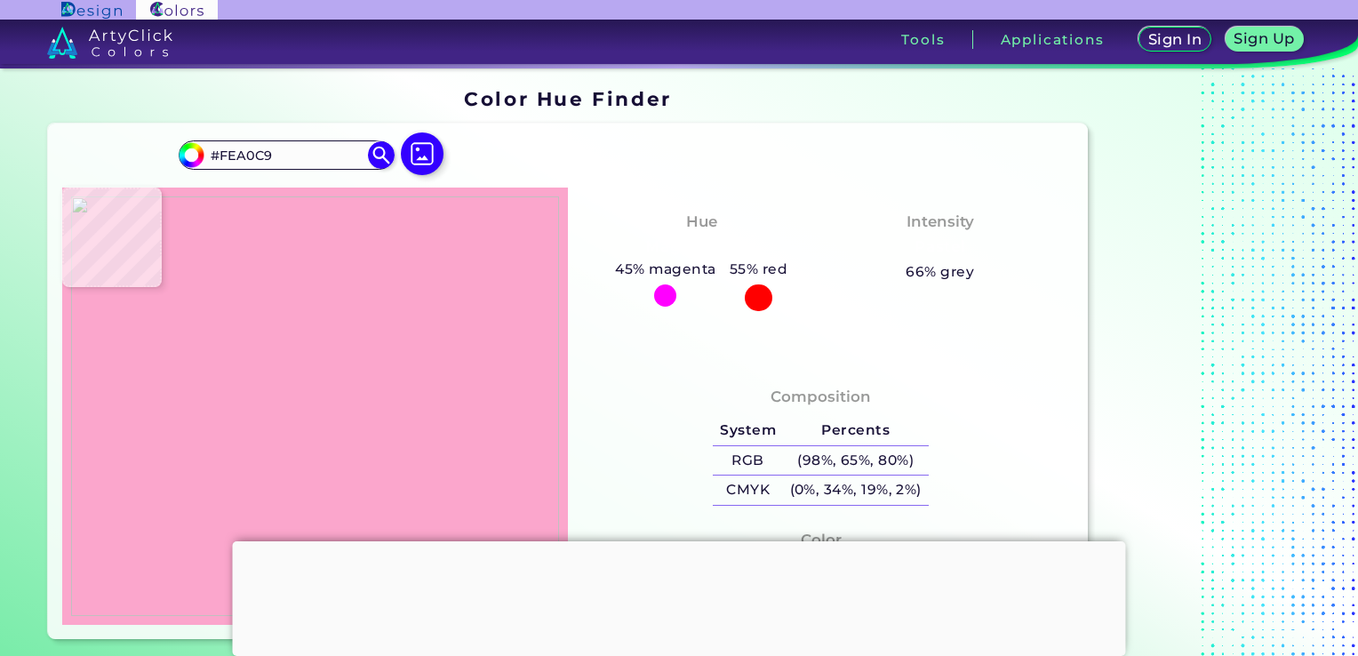
type input "#FED9EE"
type input "#fdddeb"
type input "#FDDDEB"
type input "#ffddec"
type input "#FFDDEC"
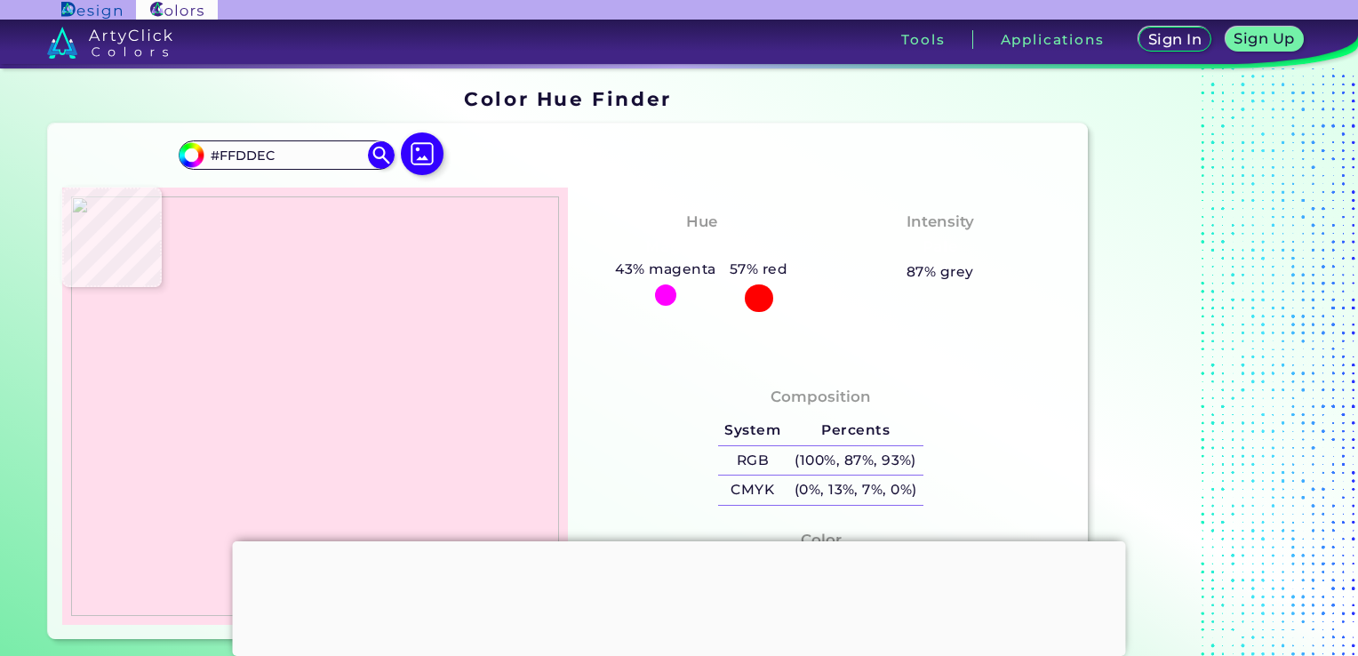
type input "#ffdded"
type input "#FFDDED"
type input "#ffddec"
type input "#FFDDEC"
type input "#ffddeb"
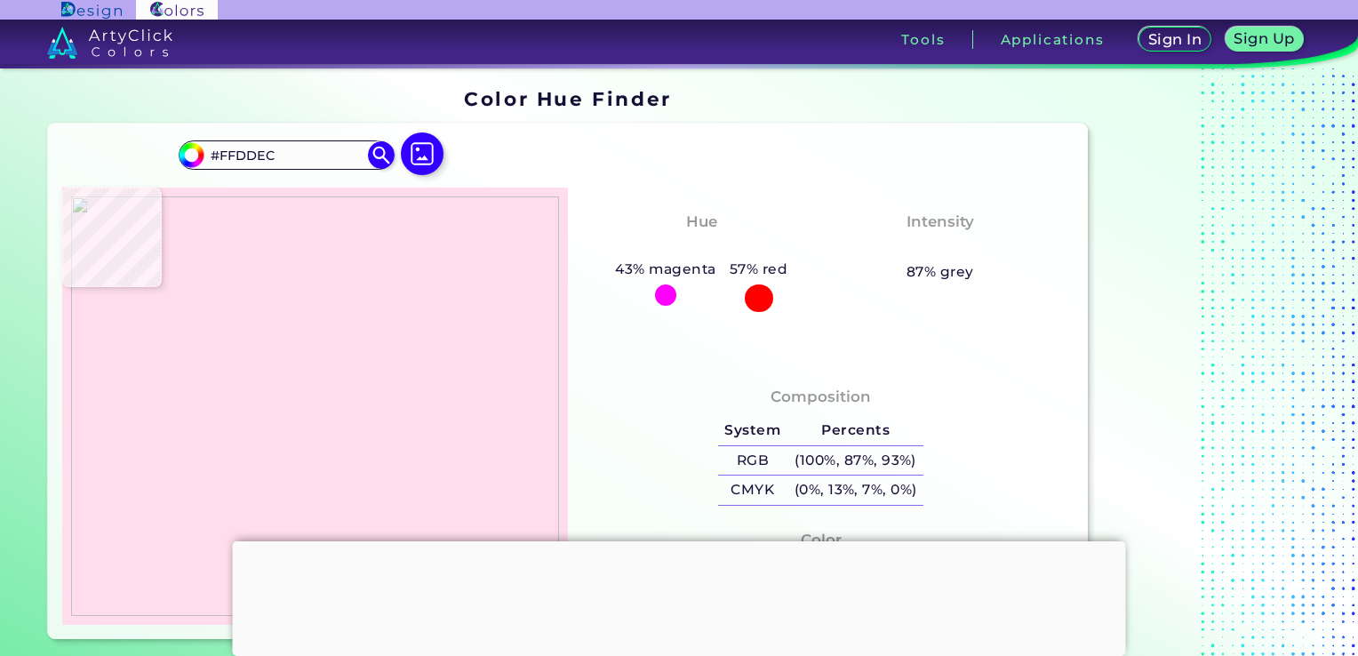
type input "#FFDDEB"
type input "#ffdded"
type input "#FFDDED"
type input "#fedcec"
type input "#FEDCEC"
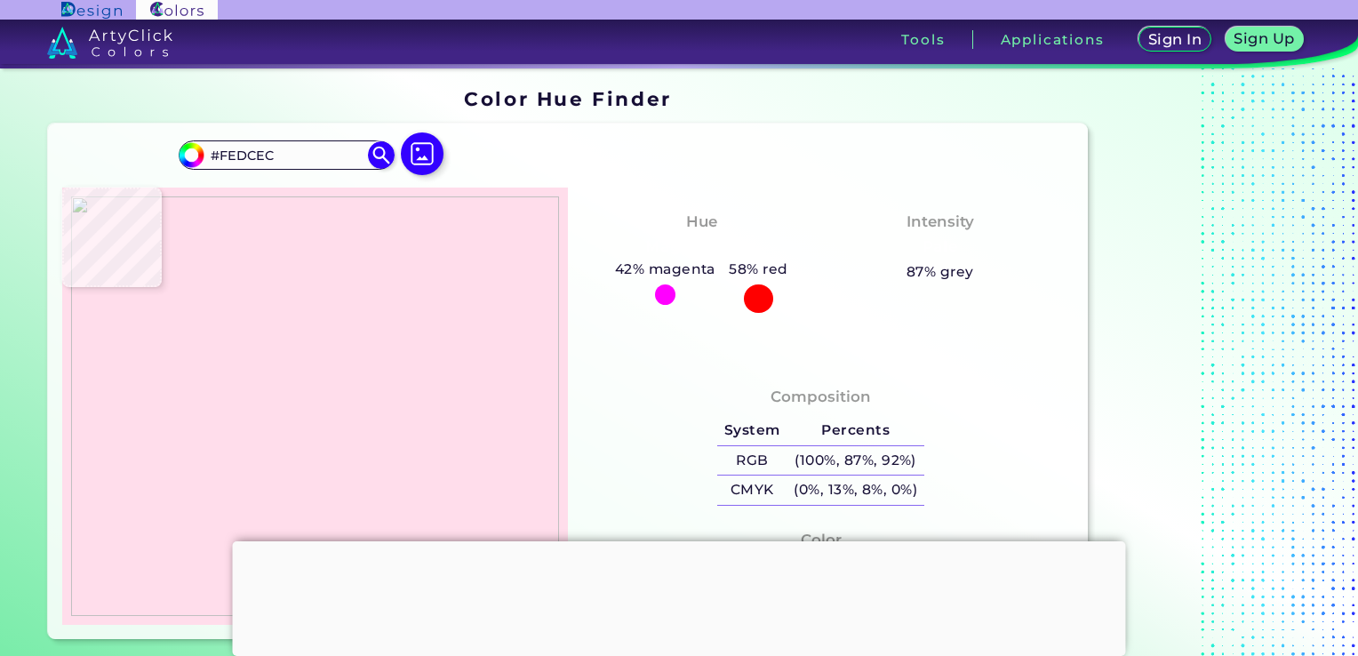
type input "#ffdaed"
type input "#FFDAED"
type input "#ffd3e8"
type input "#FFD3E8"
type input "#ffd8ec"
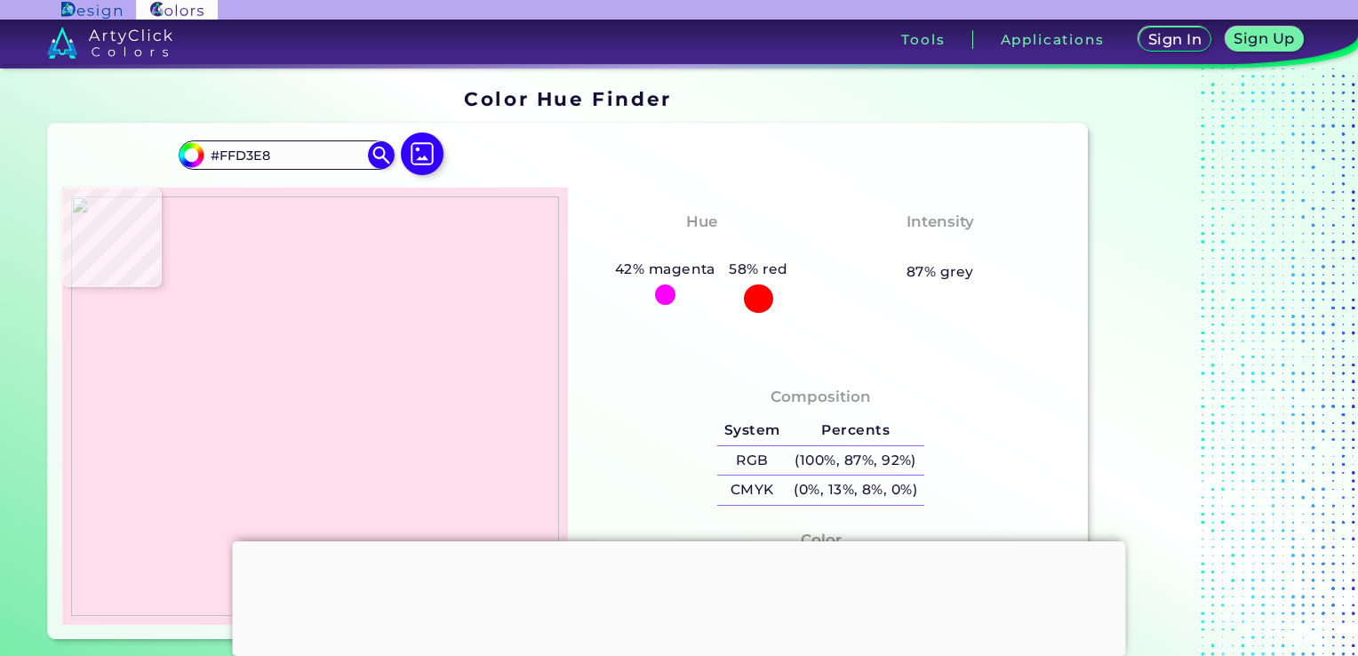
type input "#FFD8EC"
type input "#ffdaec"
type input "#FFDAEC"
type input "#fecfe7"
type input "#FECFE7"
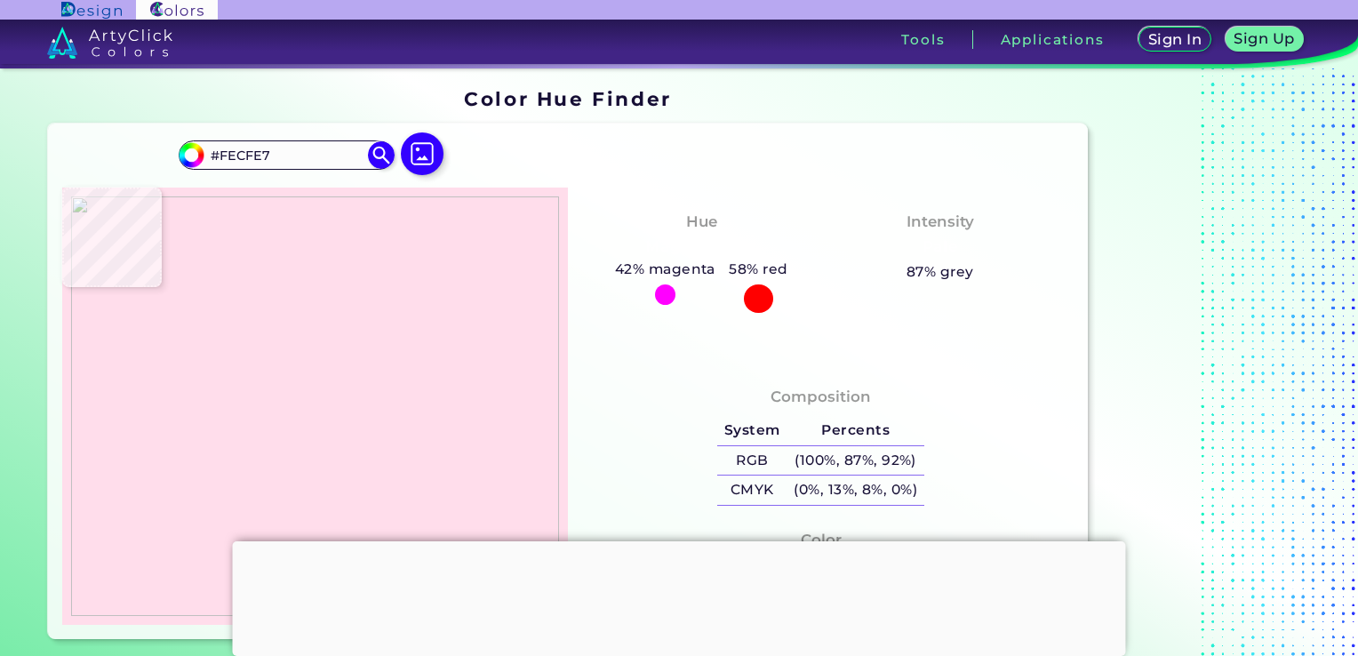
type input "#f7a3c7"
type input "#F7A3C7"
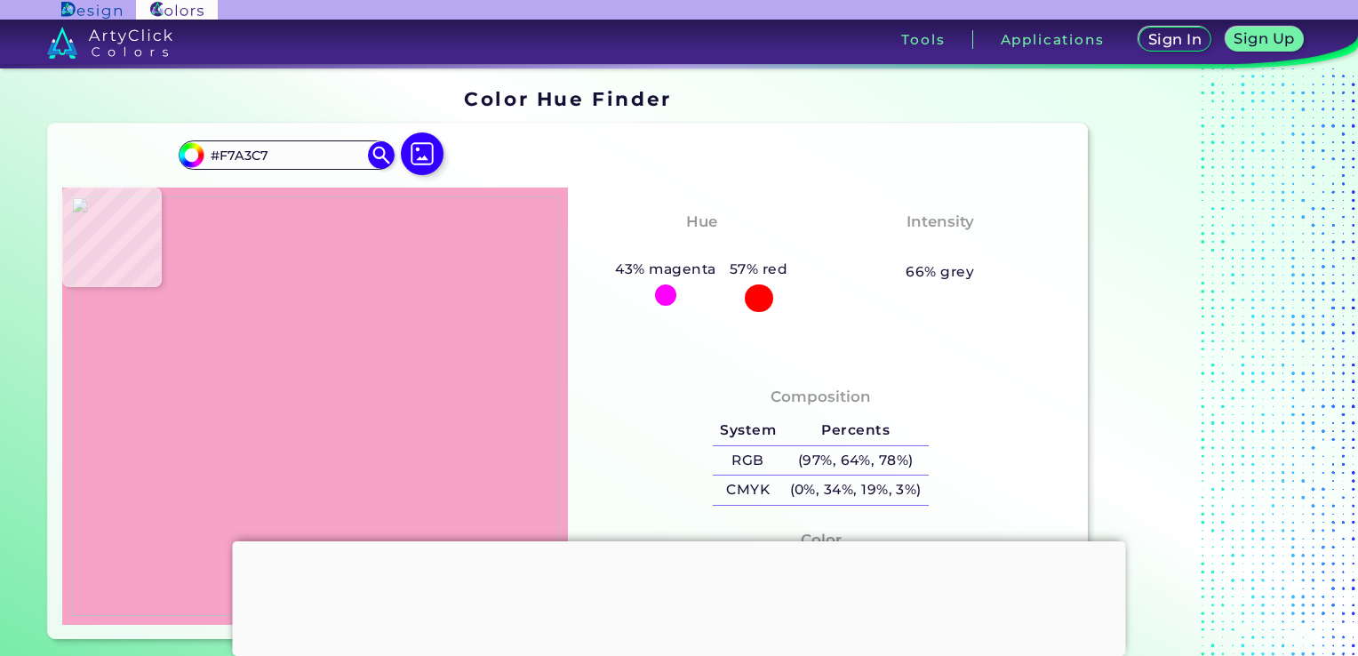
type input "#fca1c8"
type input "#FCA1C8"
type input "#fda1ca"
type input "#FDA1CA"
click at [267, 323] on img at bounding box center [315, 405] width 488 height 419
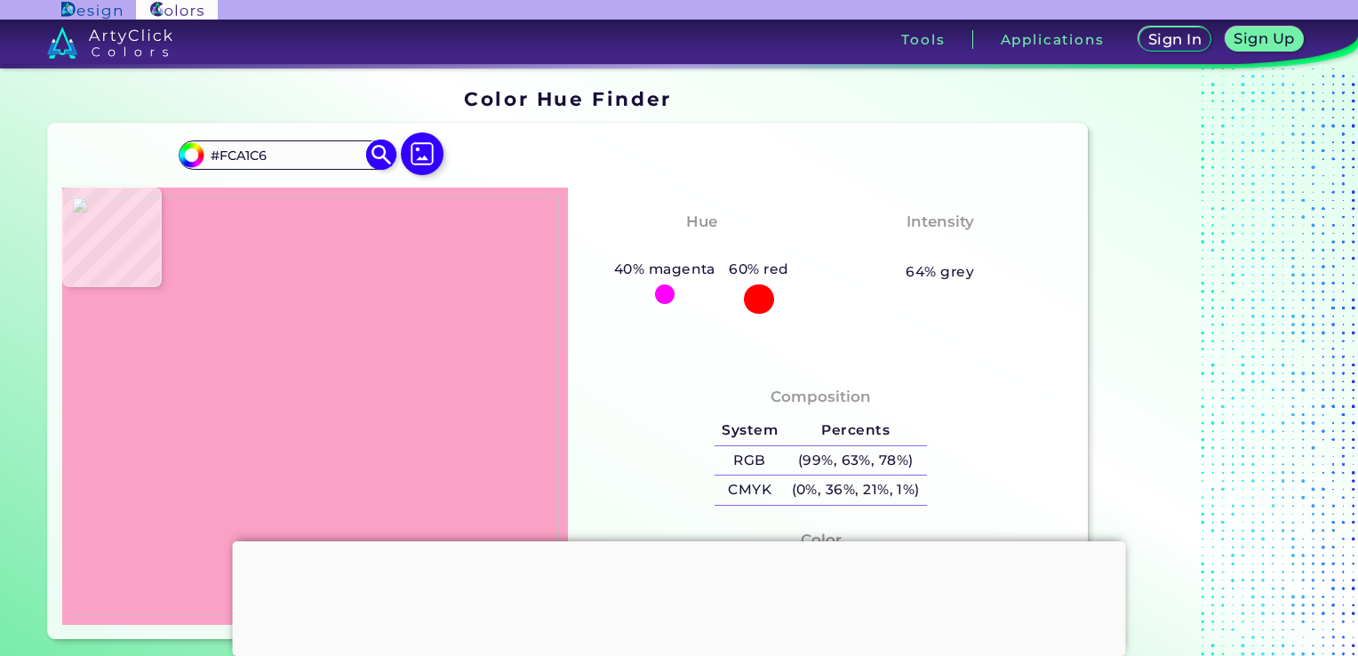
drag, startPoint x: 277, startPoint y: 157, endPoint x: 210, endPoint y: 151, distance: 67.8
click at [210, 151] on input "#FCA1C6" at bounding box center [286, 155] width 165 height 24
